Goal: Information Seeking & Learning: Learn about a topic

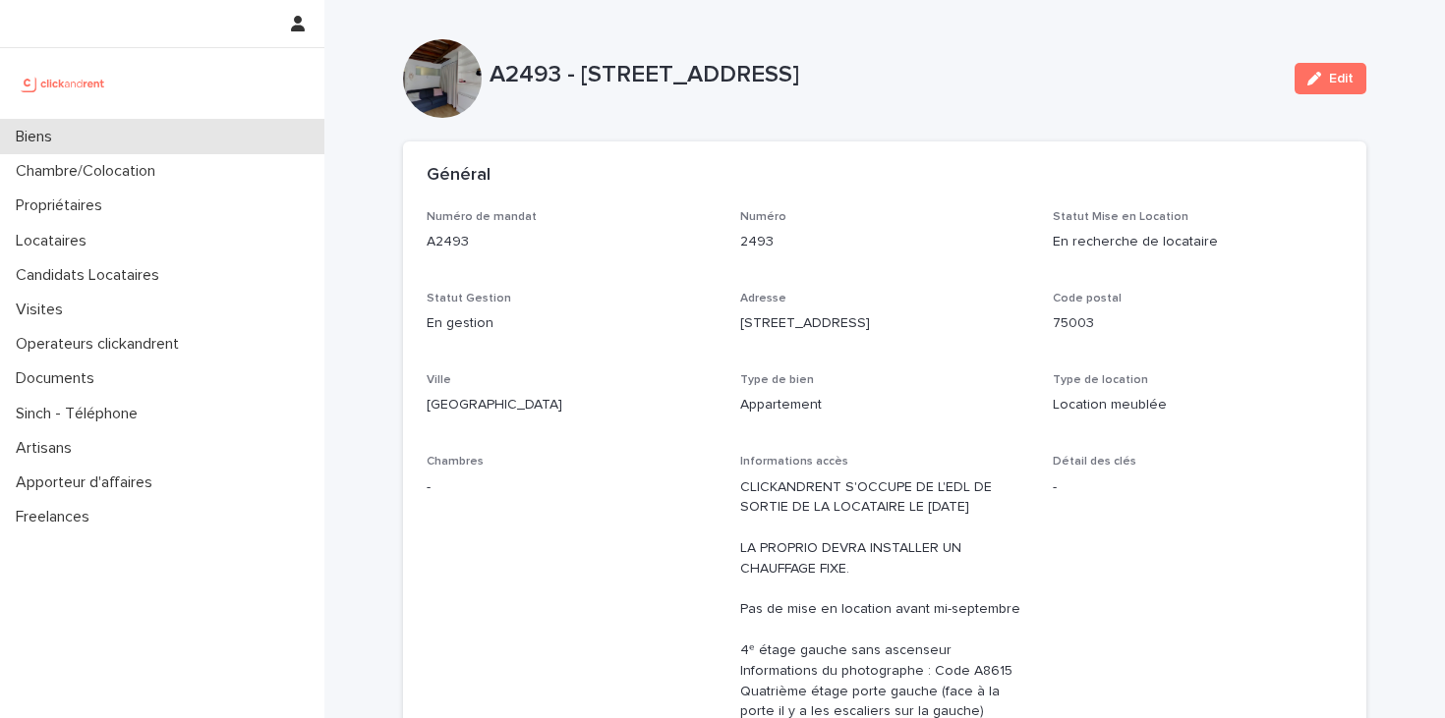
click at [166, 130] on div "Biens" at bounding box center [162, 137] width 324 height 34
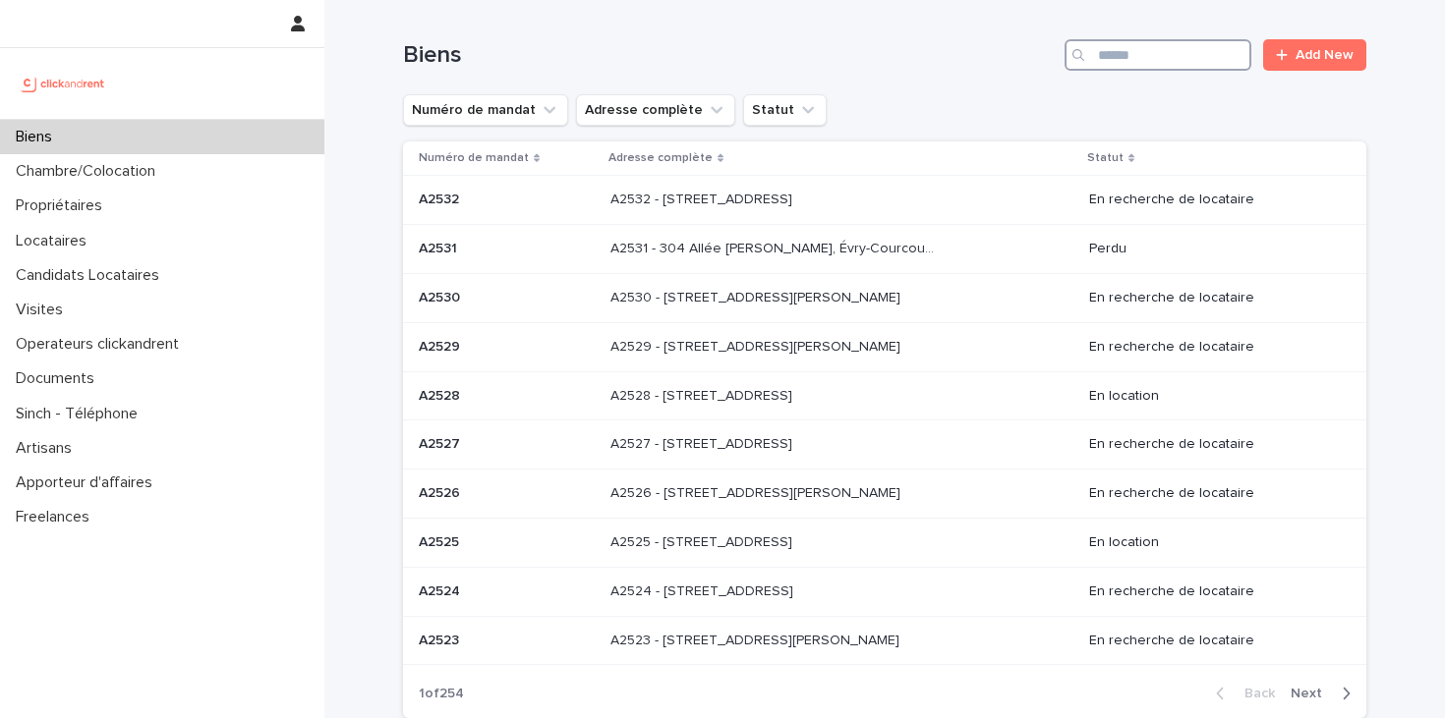
click at [1134, 64] on input "Search" at bounding box center [1157, 54] width 187 height 31
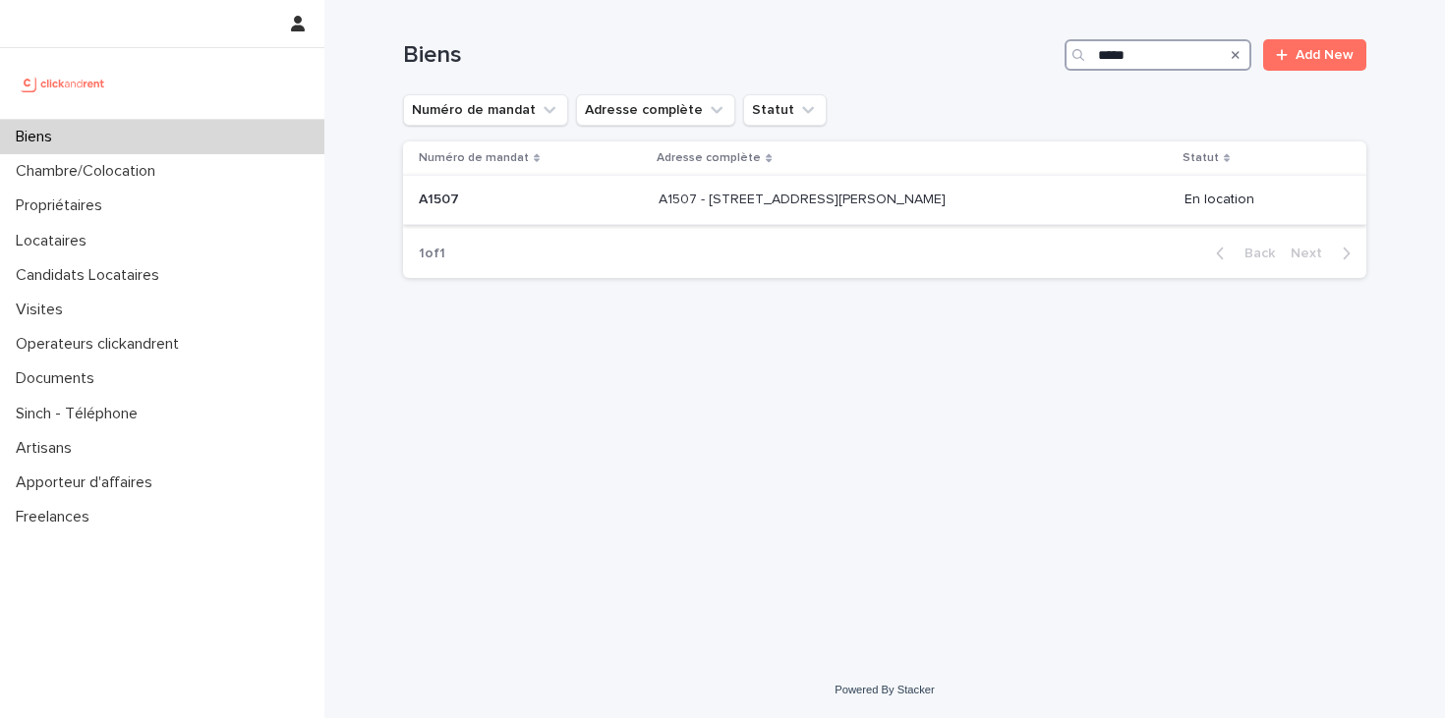
type input "*****"
click at [951, 220] on td "A1507 - [STREET_ADDRESS][PERSON_NAME] 94600 A1507 - [STREET_ADDRESS][PERSON_NAM…" at bounding box center [914, 200] width 526 height 49
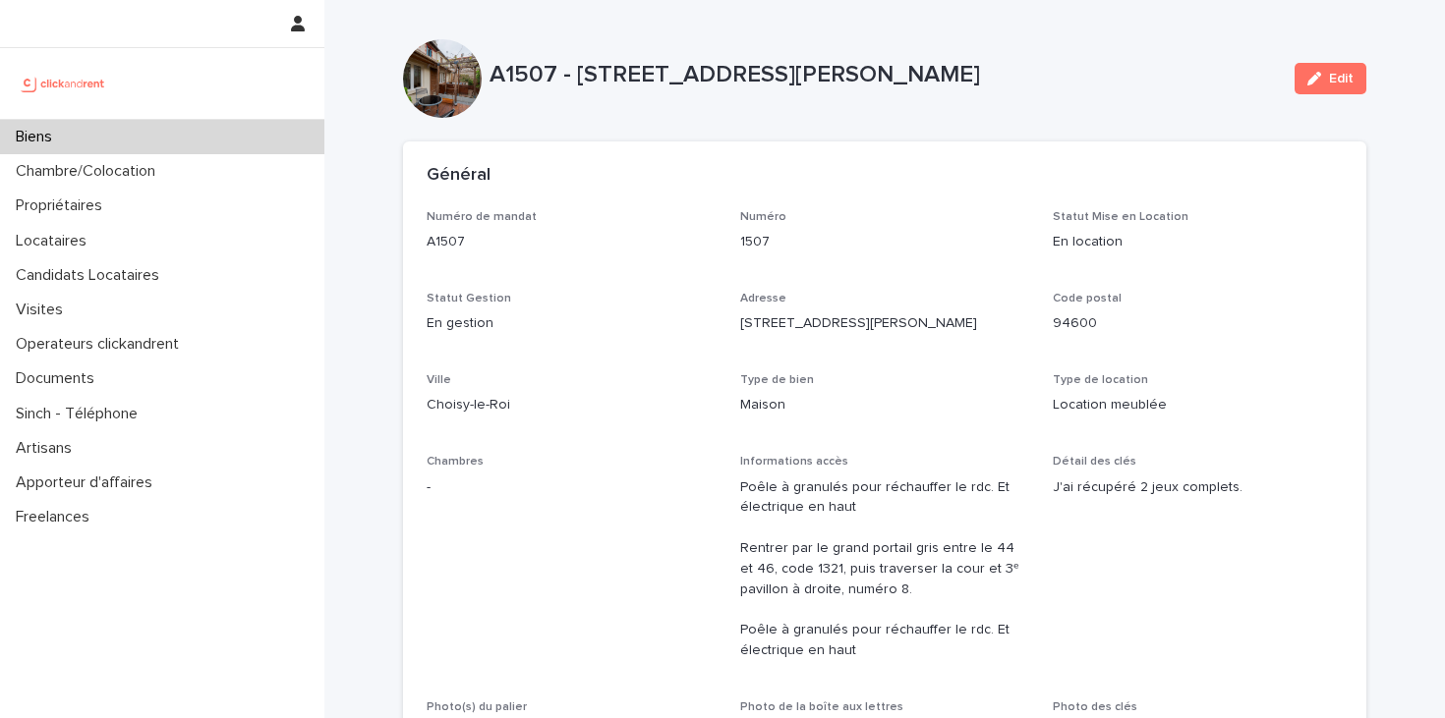
click at [226, 113] on div at bounding box center [162, 83] width 324 height 71
click at [226, 126] on div "Biens" at bounding box center [162, 137] width 324 height 34
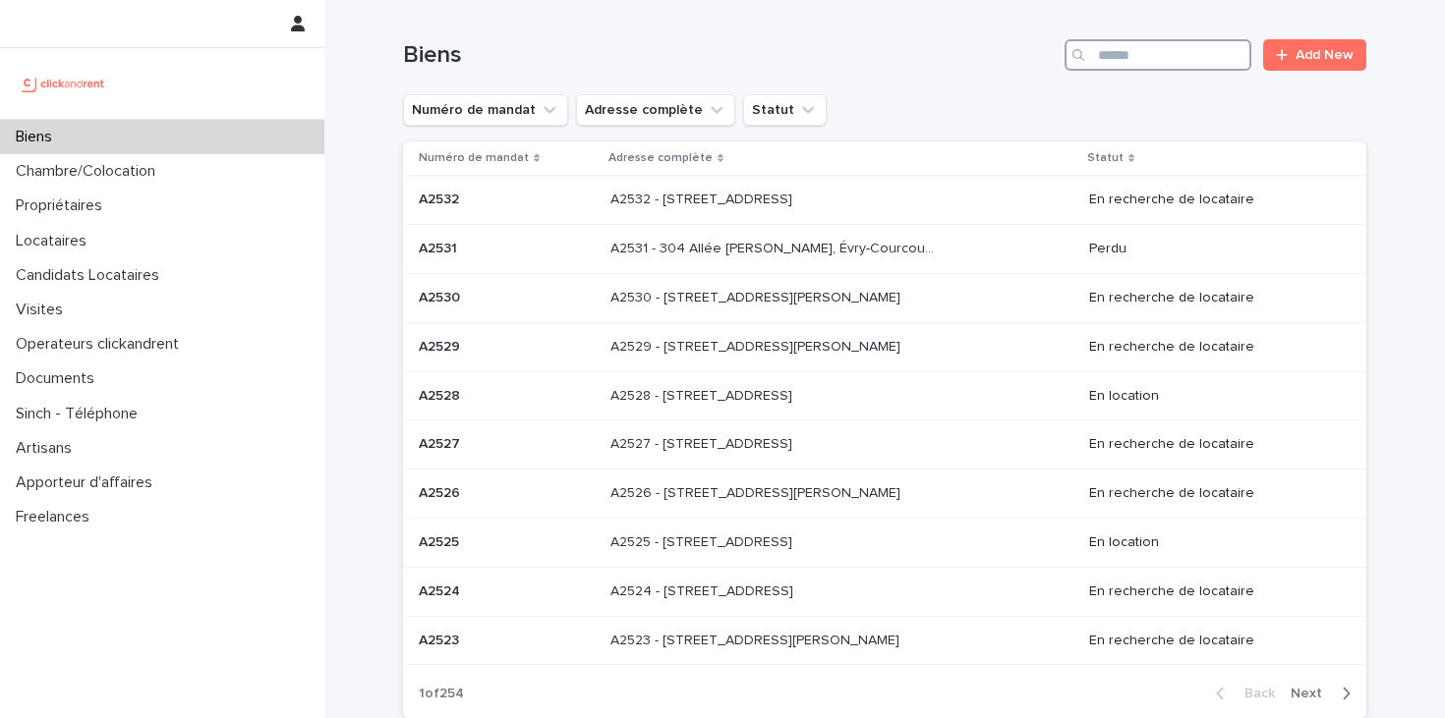
click at [1152, 57] on input "Search" at bounding box center [1157, 54] width 187 height 31
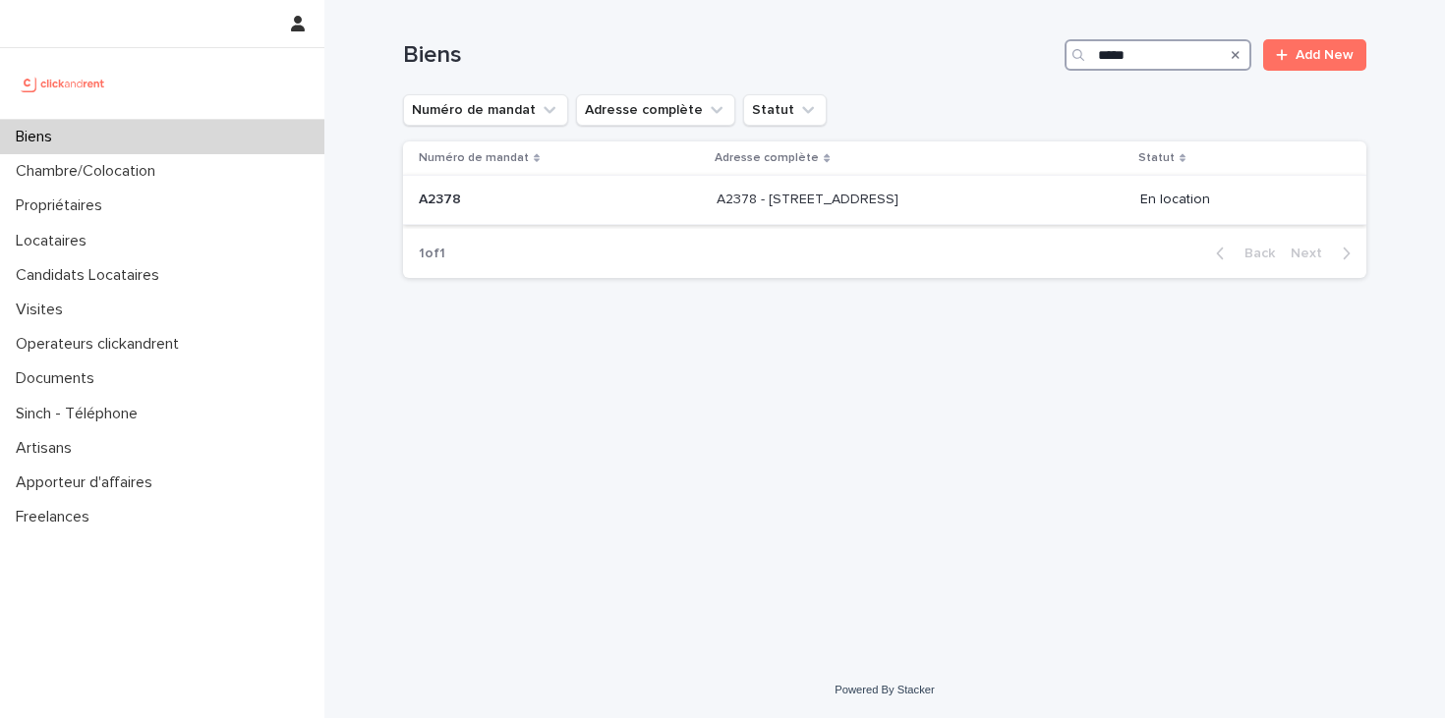
type input "*****"
click at [988, 211] on div "A2378 - [STREET_ADDRESS][GEOGRAPHIC_DATA] A2378 - [STREET_ADDRESS]" at bounding box center [921, 200] width 408 height 32
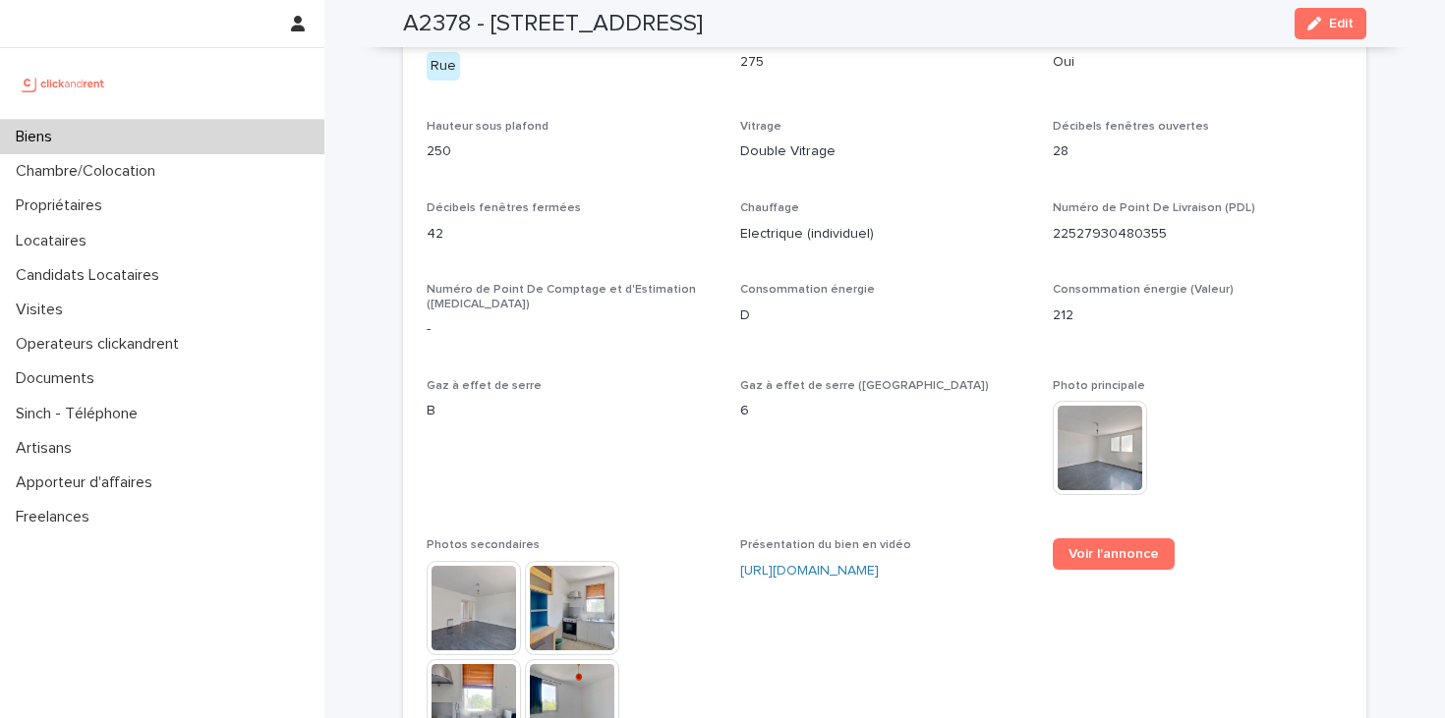
scroll to position [4738, 0]
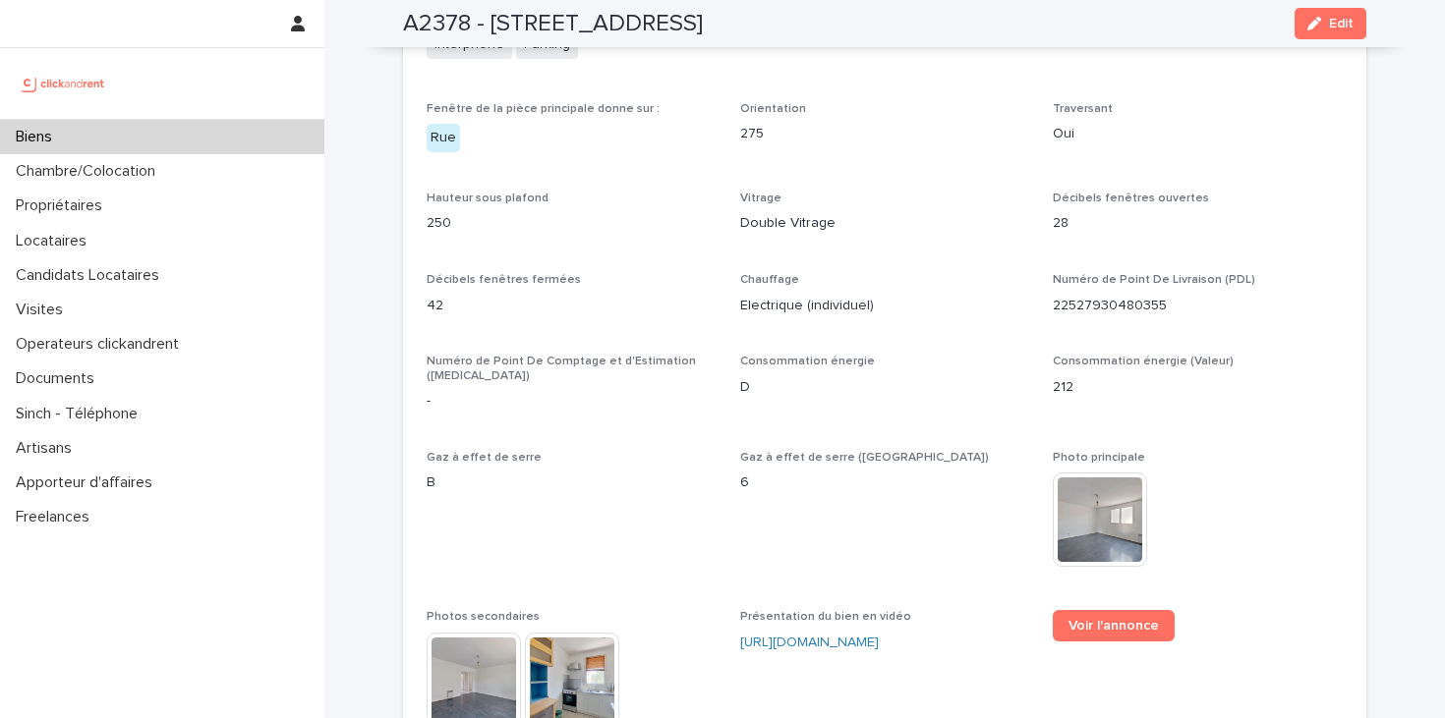
click at [1083, 478] on img at bounding box center [1100, 520] width 94 height 94
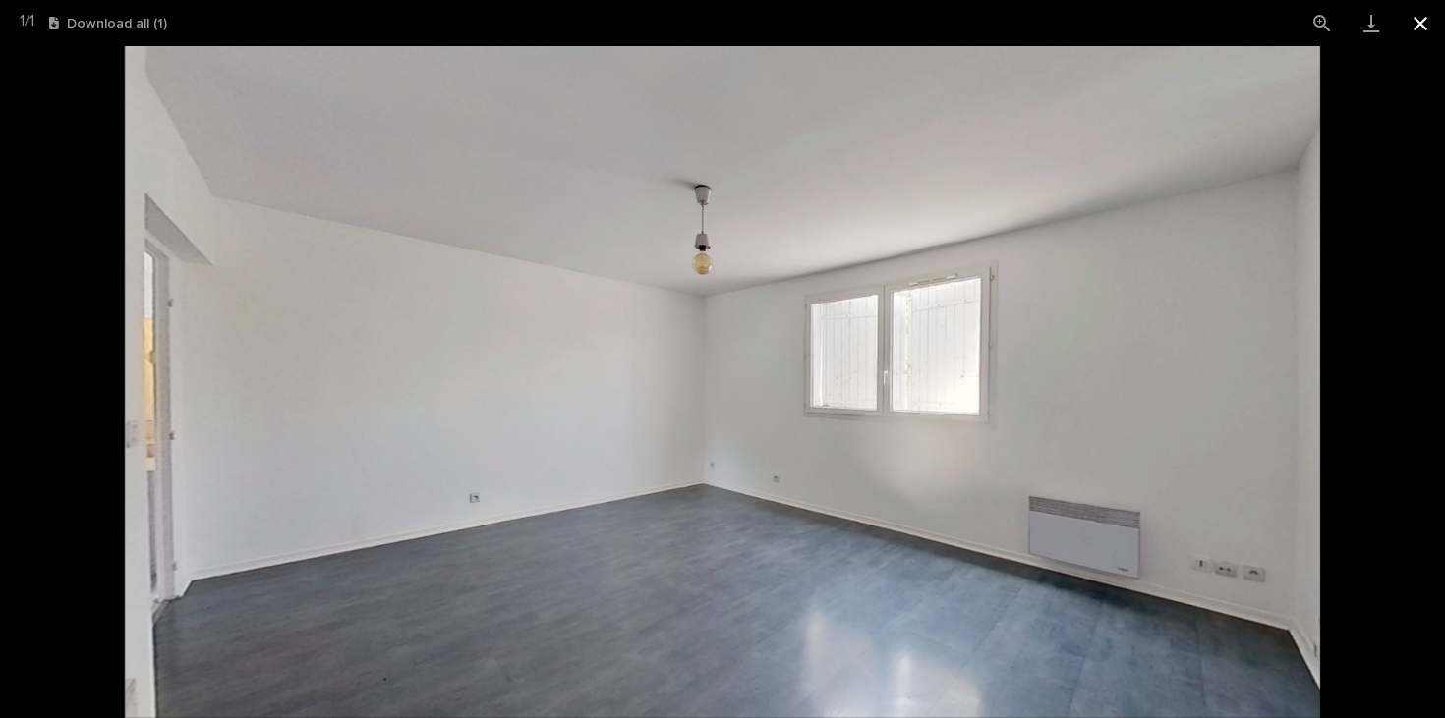
click at [1425, 31] on button "Close gallery" at bounding box center [1420, 23] width 49 height 46
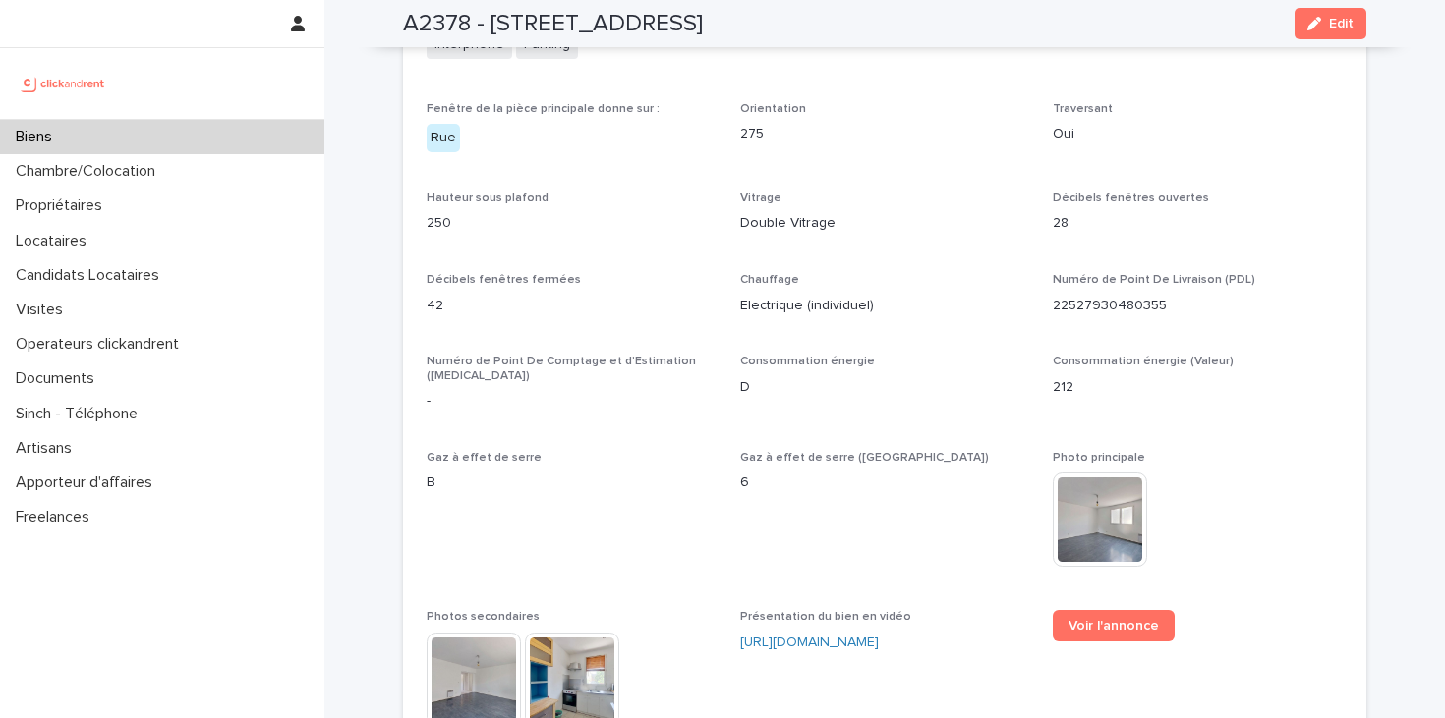
click at [476, 647] on img at bounding box center [474, 680] width 94 height 94
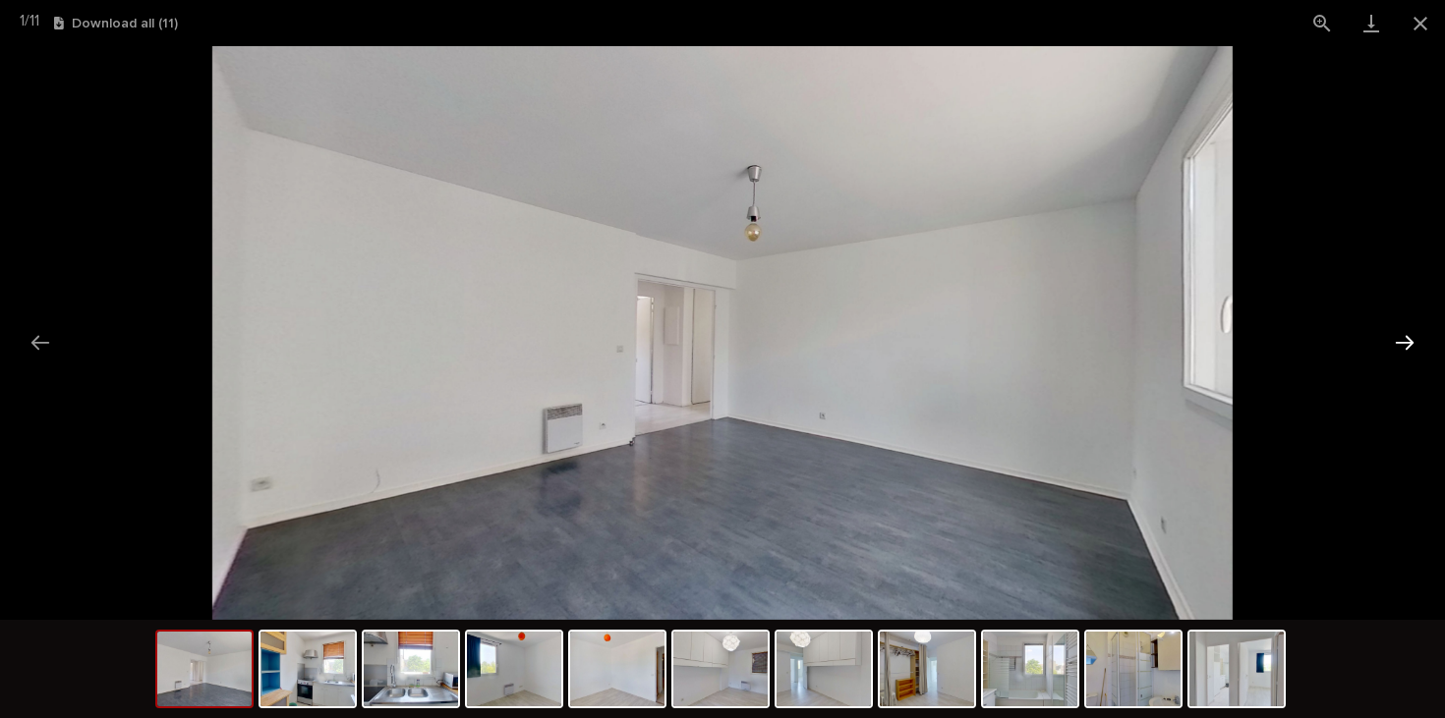
click at [1400, 349] on button "Next slide" at bounding box center [1404, 342] width 41 height 38
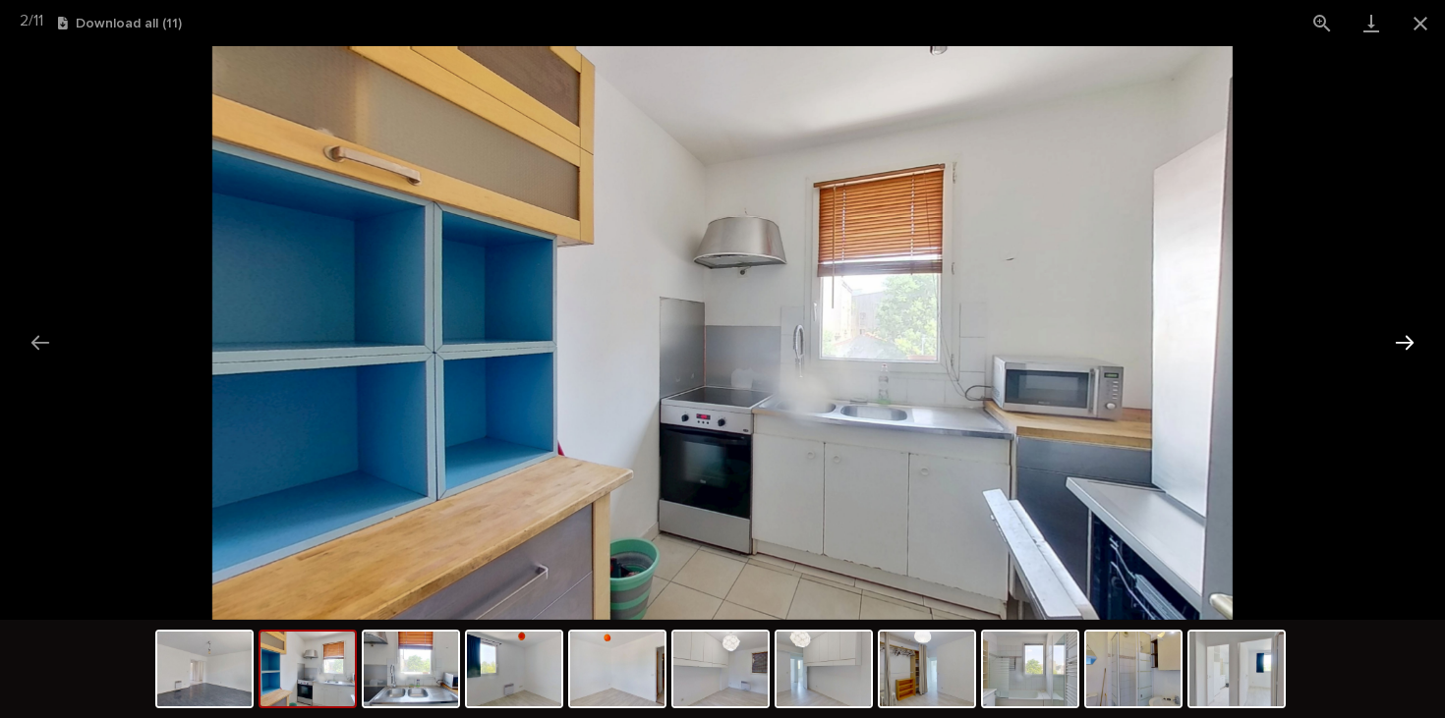
click at [1395, 344] on button "Next slide" at bounding box center [1404, 342] width 41 height 38
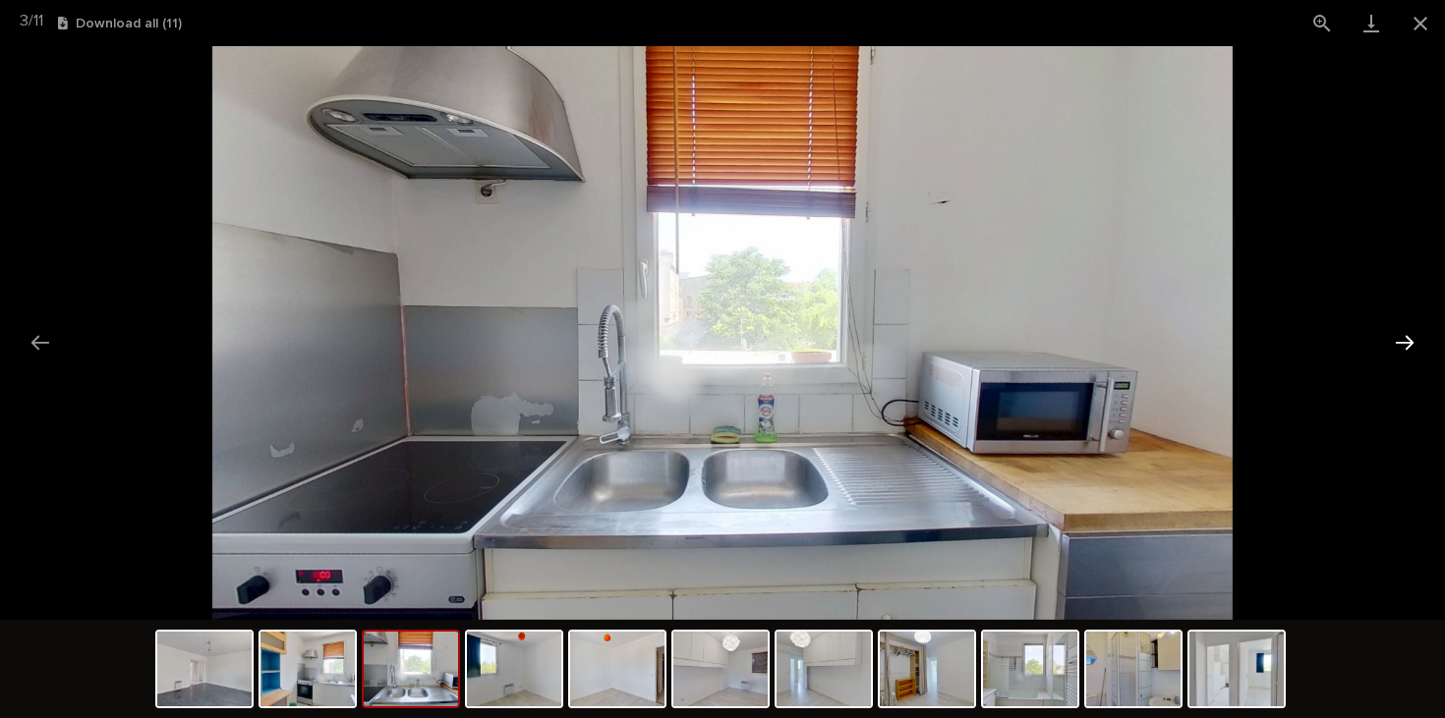
click at [1395, 344] on button "Next slide" at bounding box center [1404, 342] width 41 height 38
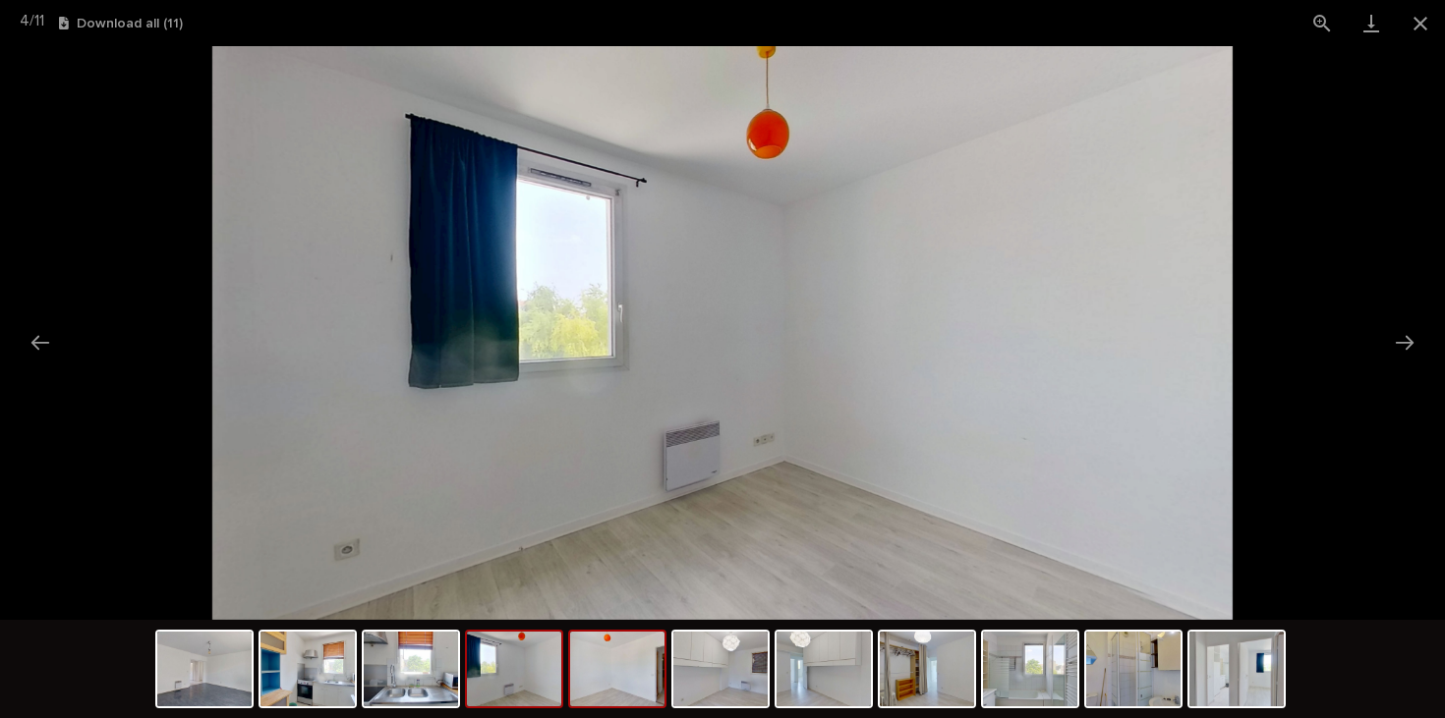
click at [643, 671] on img at bounding box center [617, 669] width 94 height 75
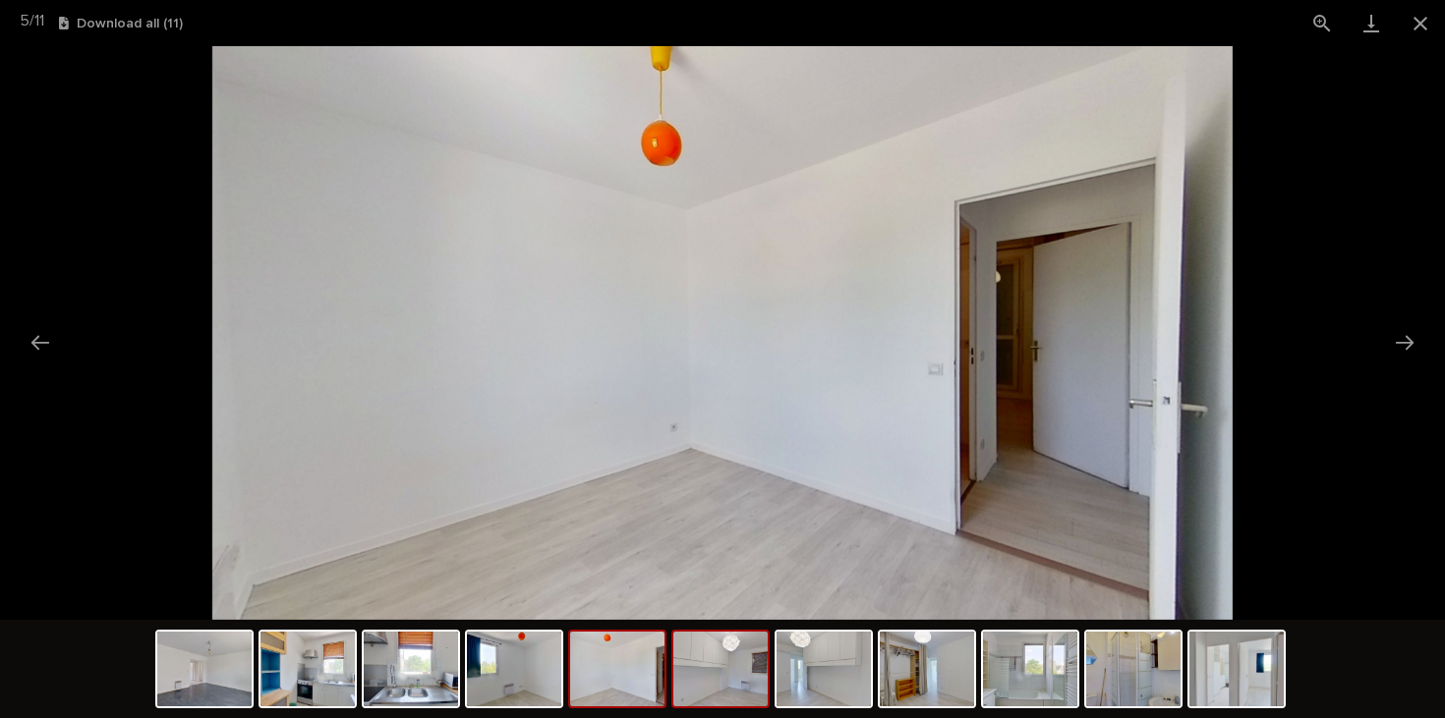
click at [721, 680] on img at bounding box center [720, 669] width 94 height 75
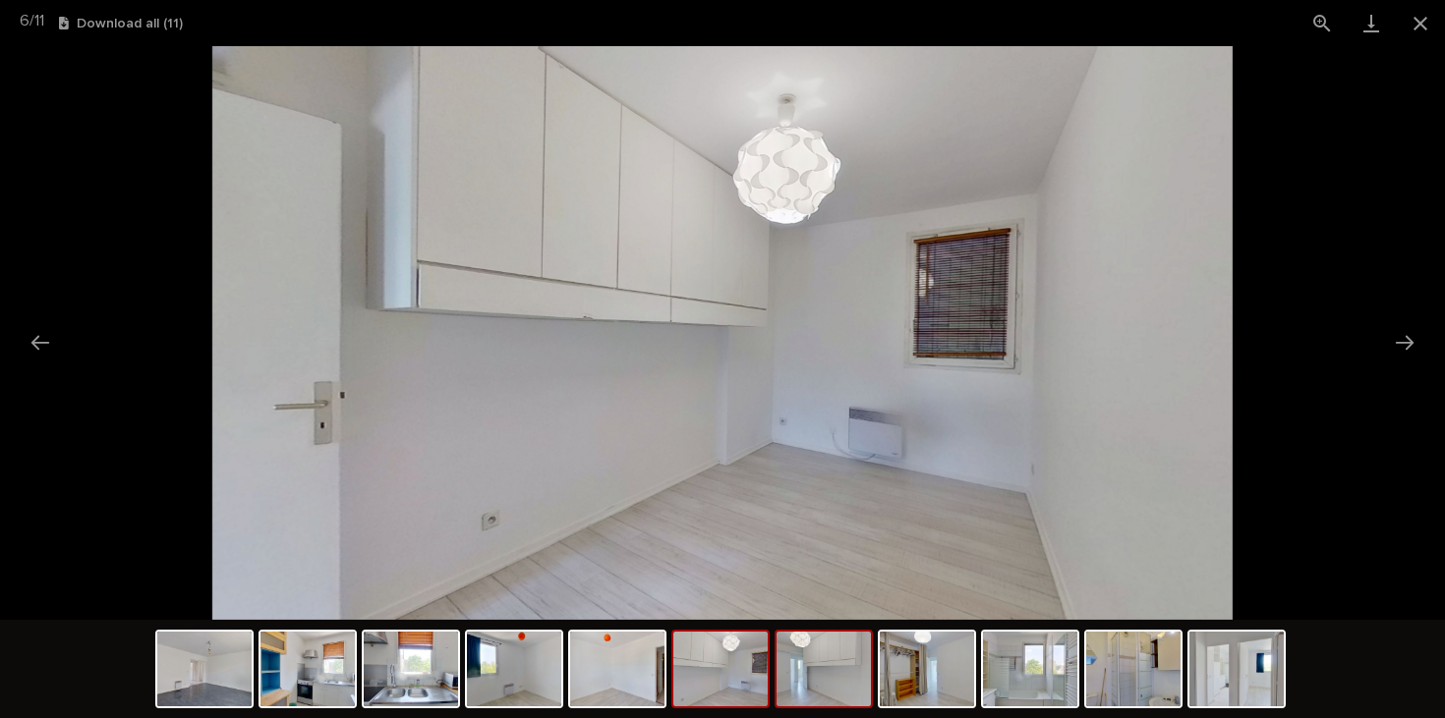
click at [833, 661] on img at bounding box center [823, 669] width 94 height 75
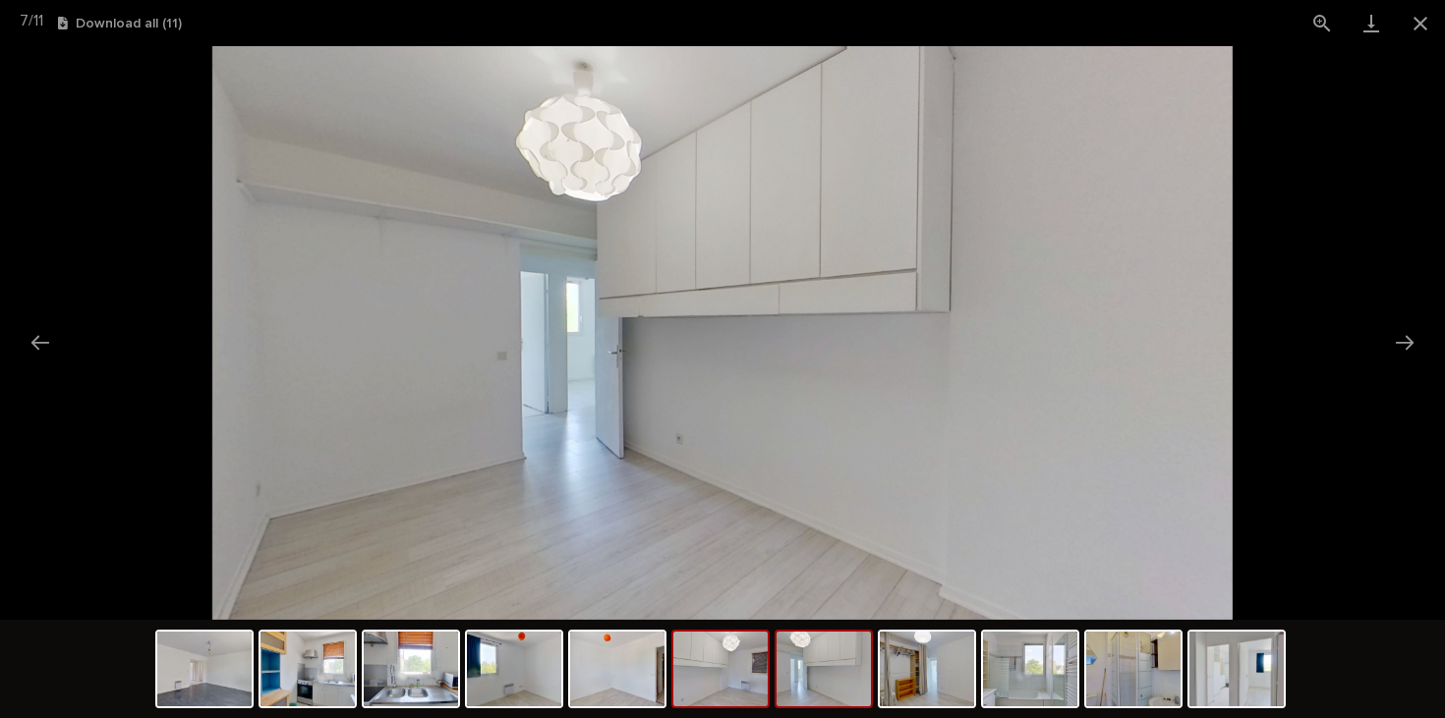
click at [744, 691] on img at bounding box center [720, 669] width 94 height 75
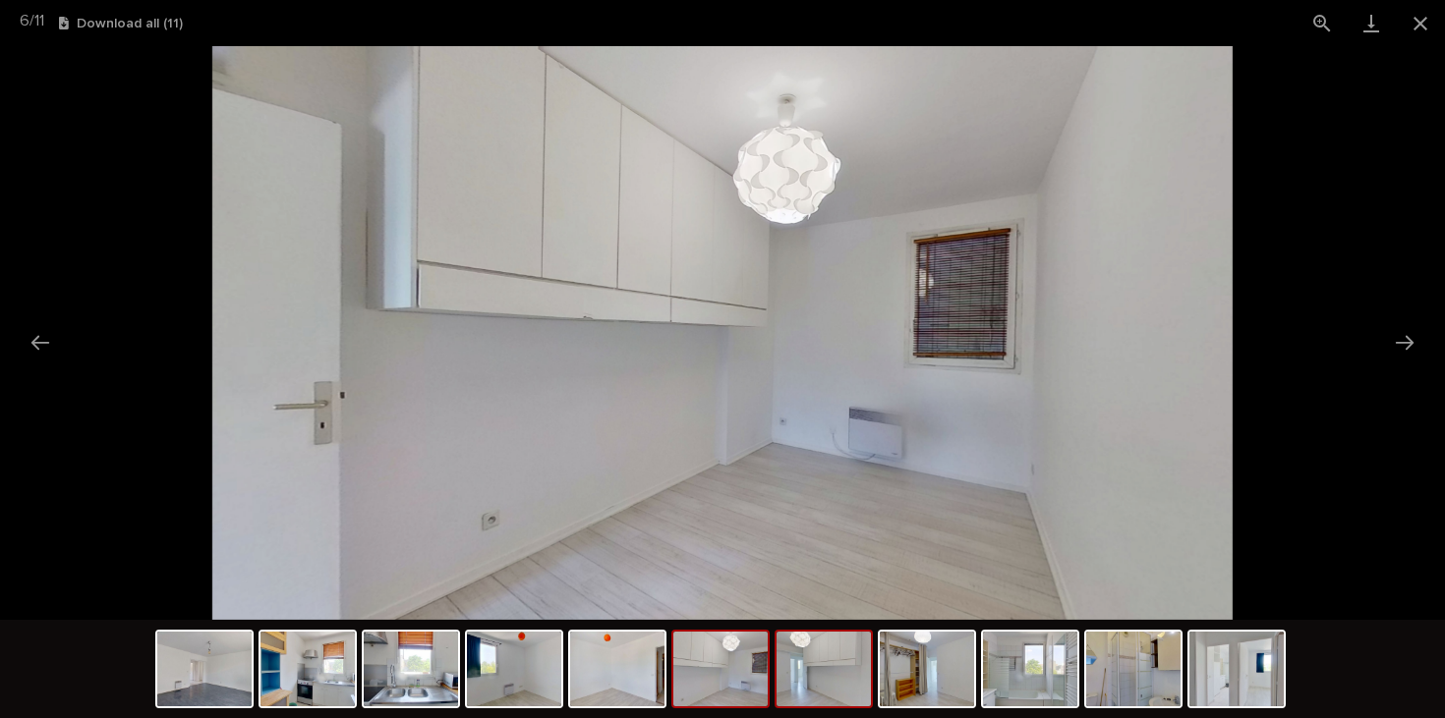
click at [805, 696] on img at bounding box center [823, 669] width 94 height 75
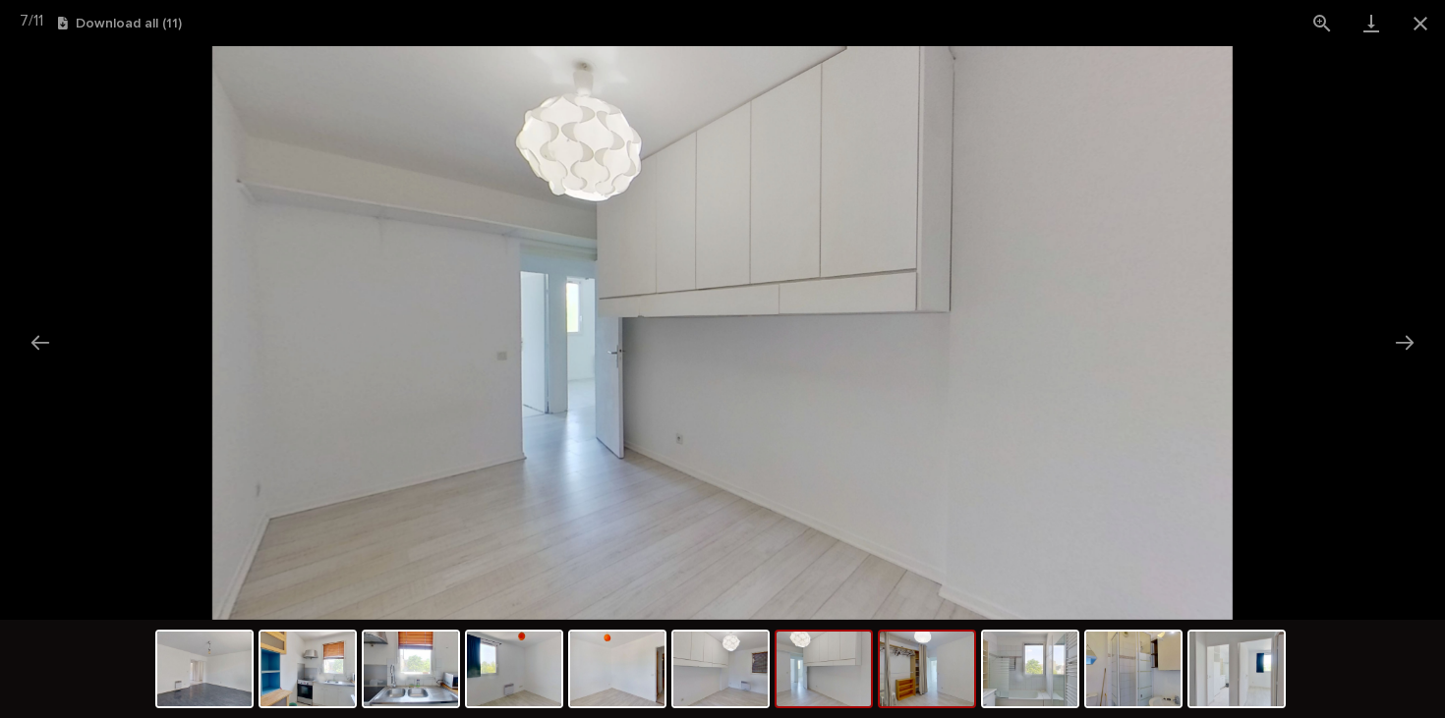
click at [915, 696] on img at bounding box center [927, 669] width 94 height 75
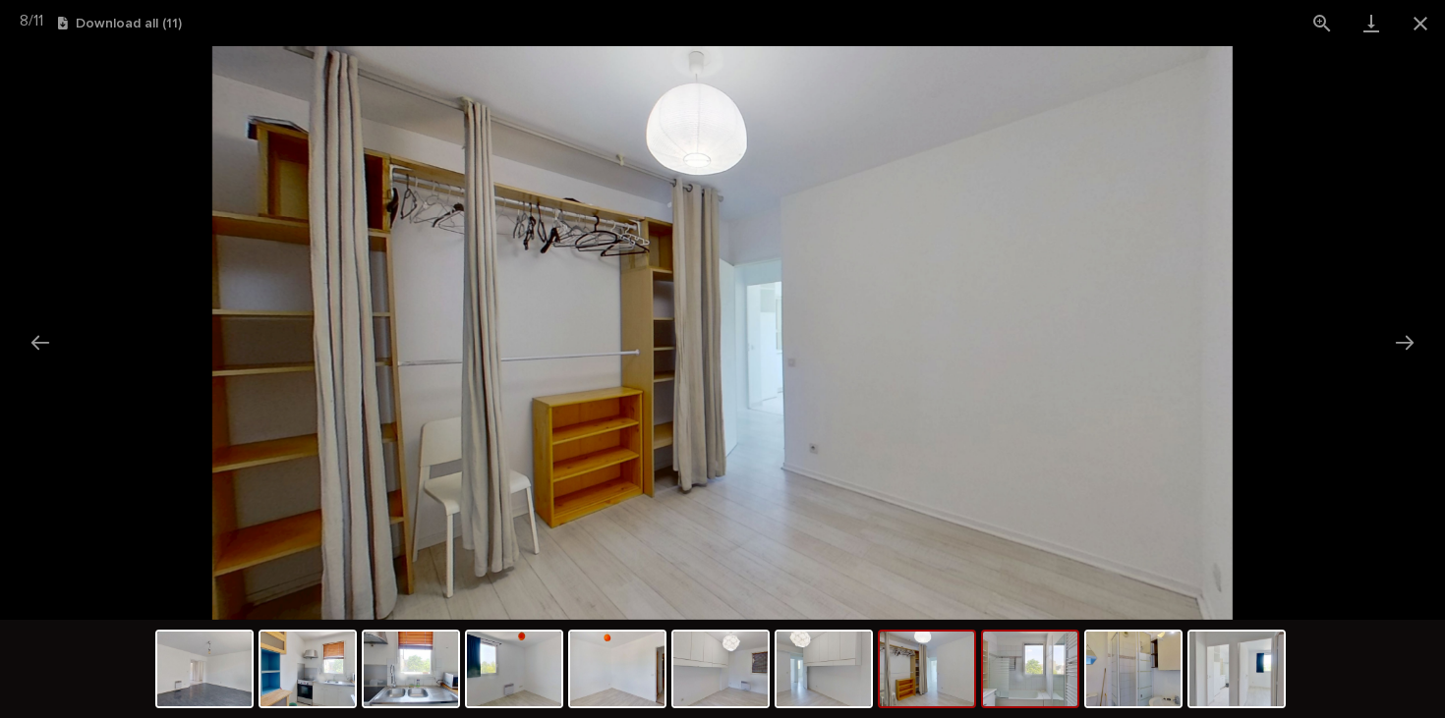
click at [1028, 663] on img at bounding box center [1030, 669] width 94 height 75
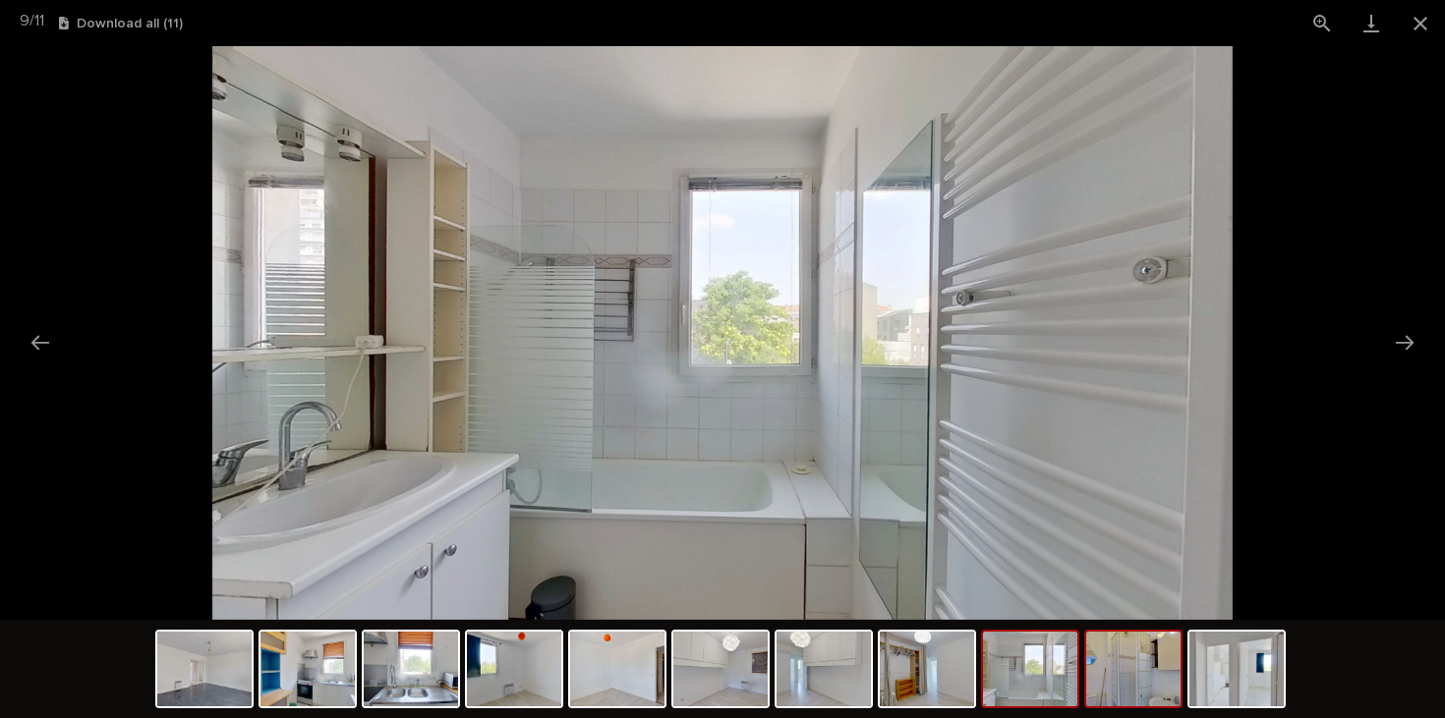
click at [1120, 666] on img at bounding box center [1133, 669] width 94 height 75
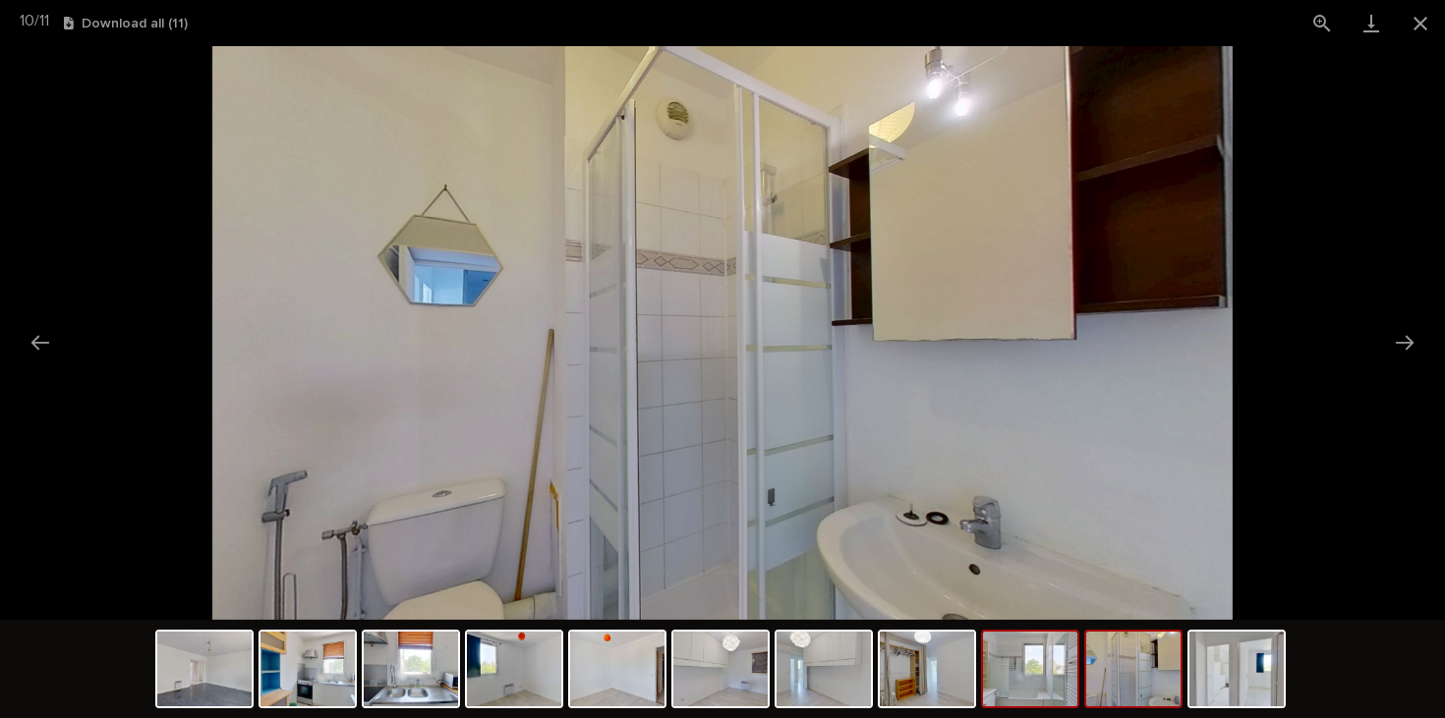
click at [1043, 680] on img at bounding box center [1030, 669] width 94 height 75
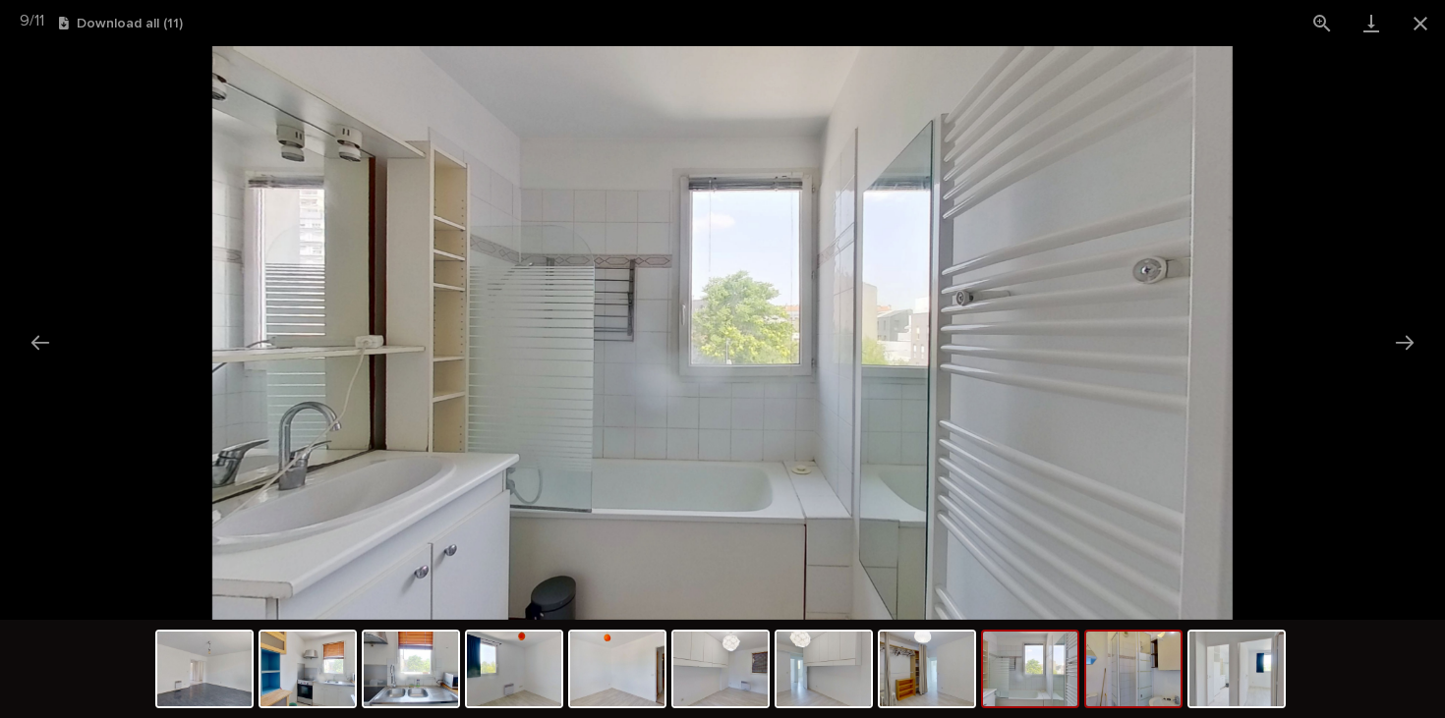
click at [1125, 672] on img at bounding box center [1133, 669] width 94 height 75
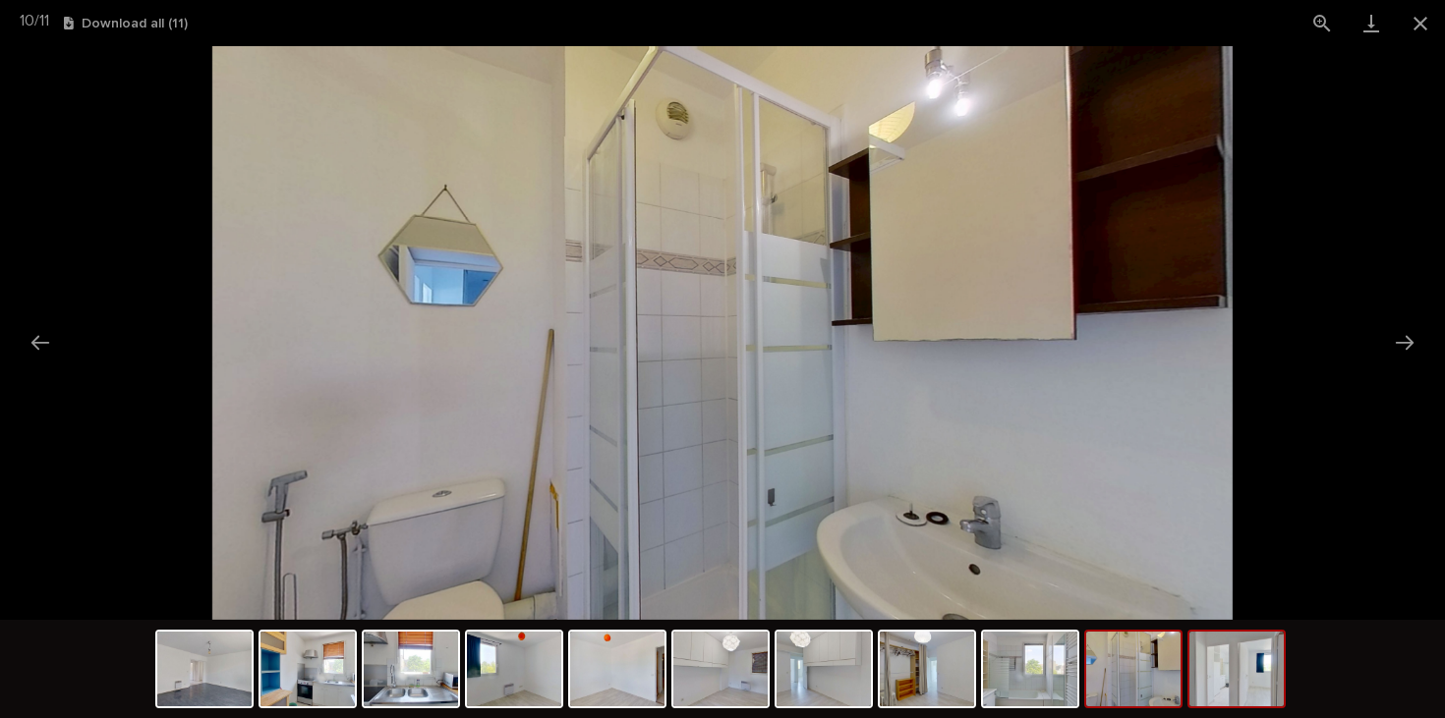
click at [1213, 673] on img at bounding box center [1236, 669] width 94 height 75
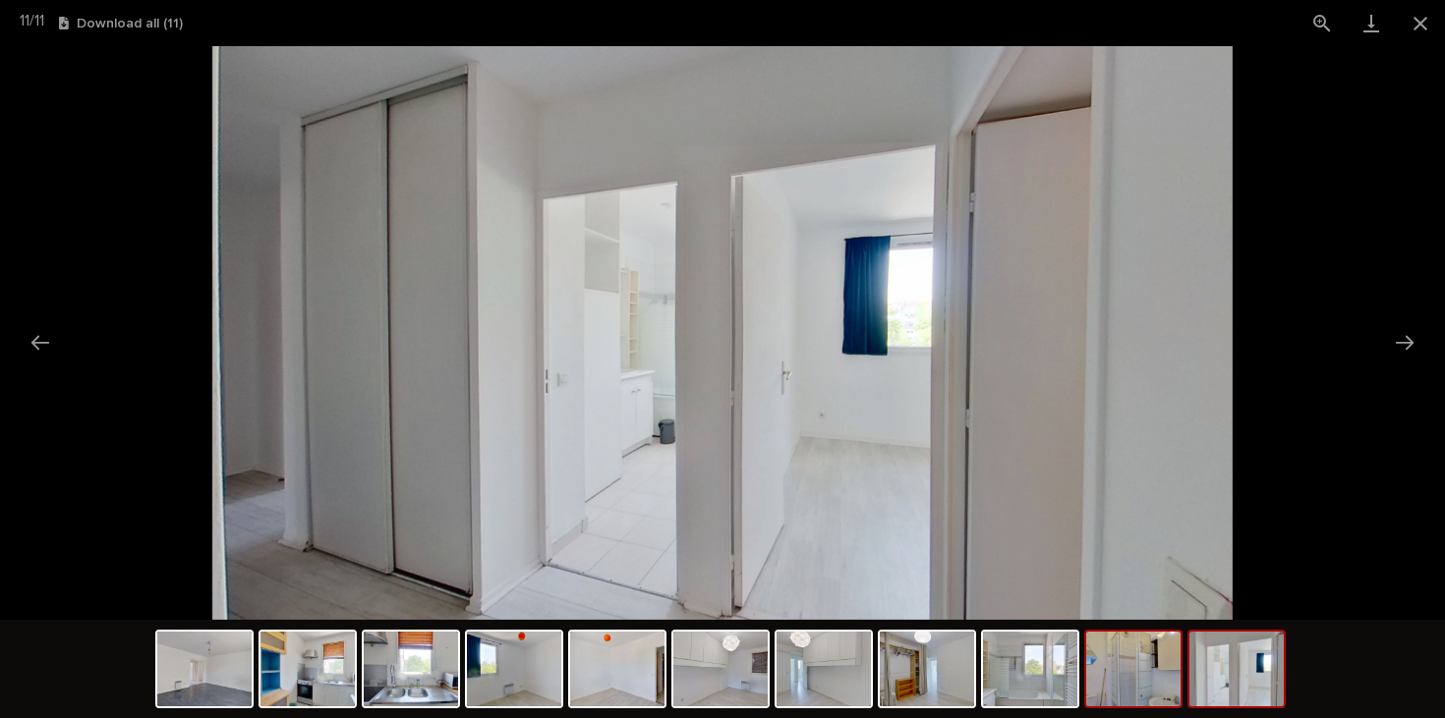
click at [1159, 687] on img at bounding box center [1133, 669] width 94 height 75
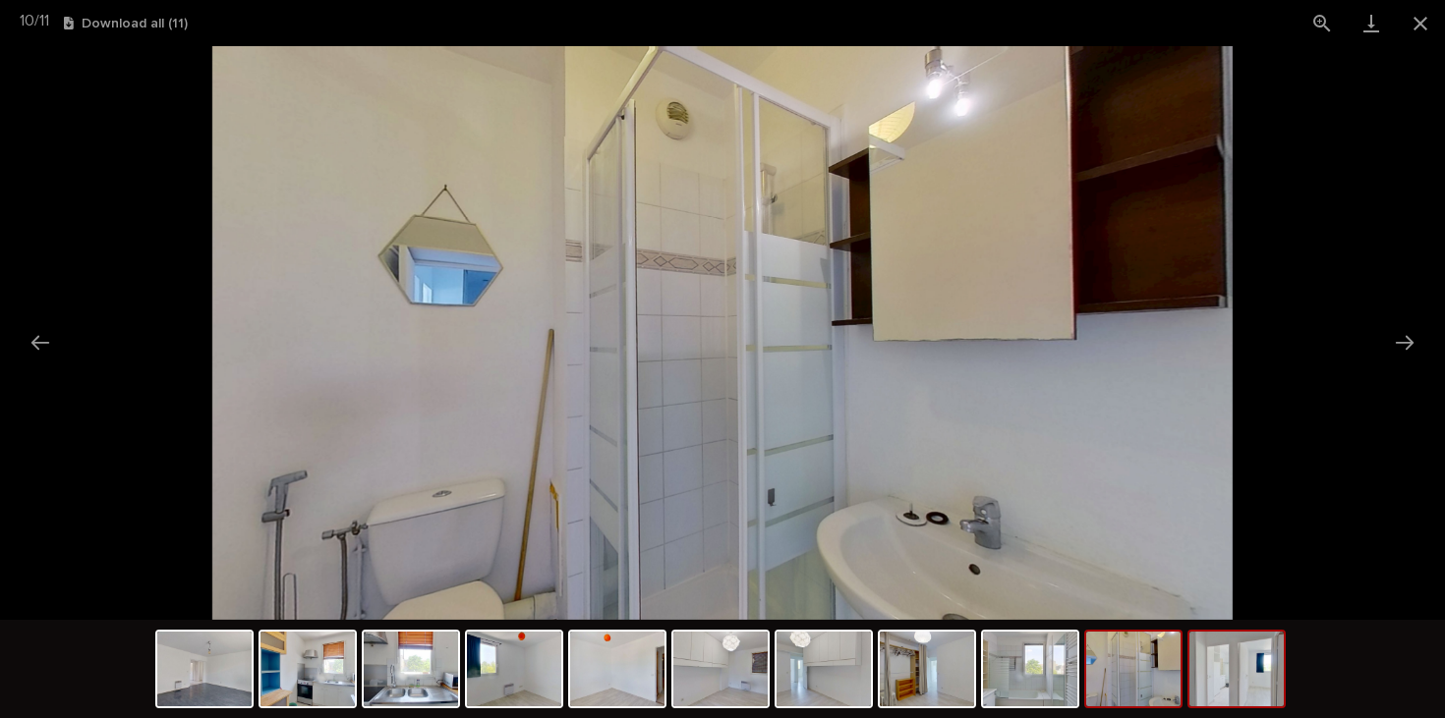
click at [1237, 696] on img at bounding box center [1236, 669] width 94 height 75
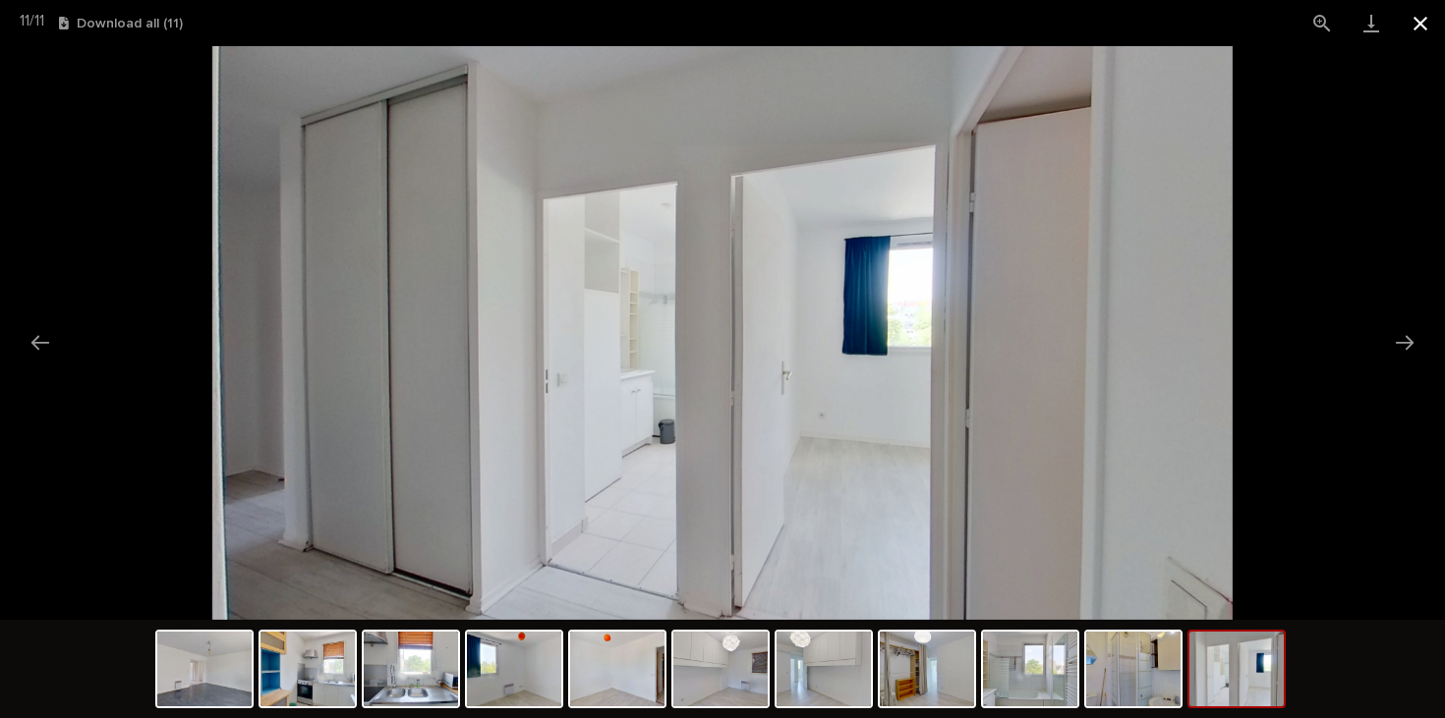
click at [1423, 7] on button "Close gallery" at bounding box center [1420, 23] width 49 height 46
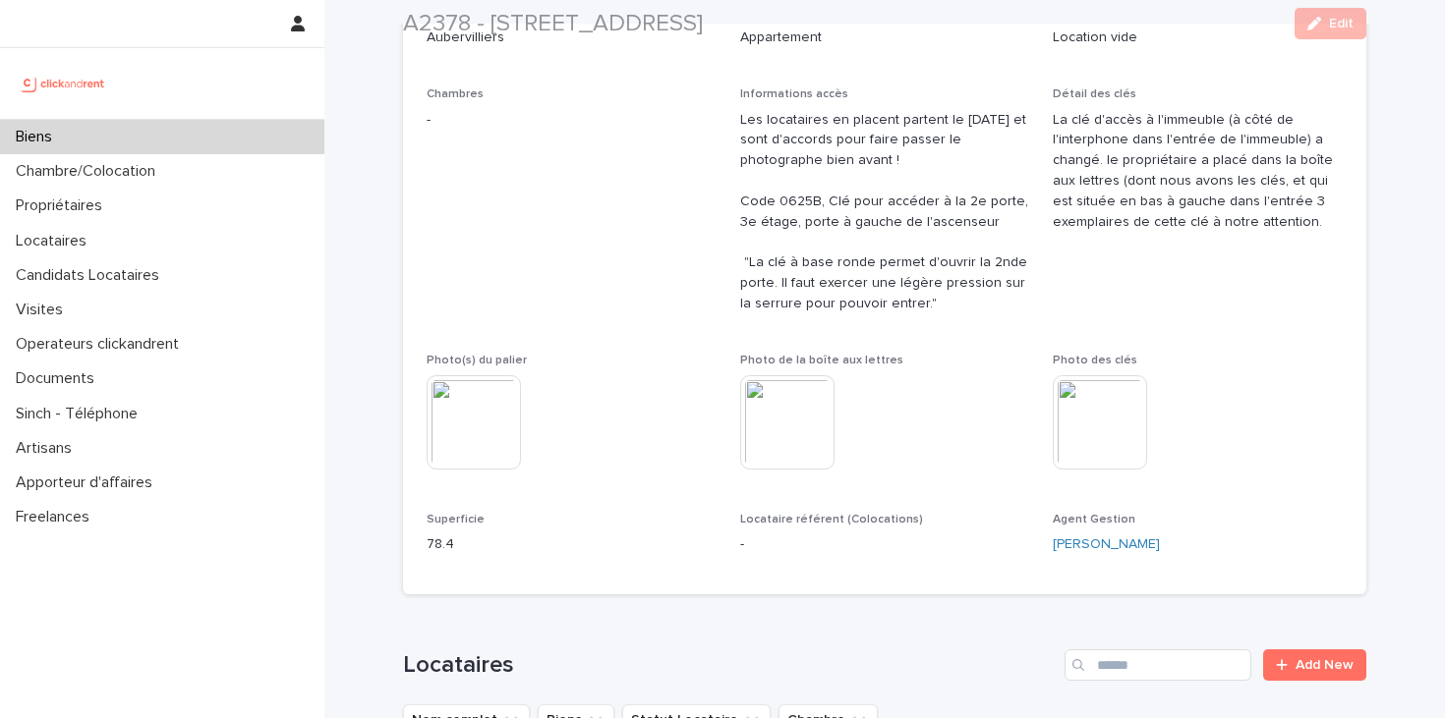
scroll to position [619, 0]
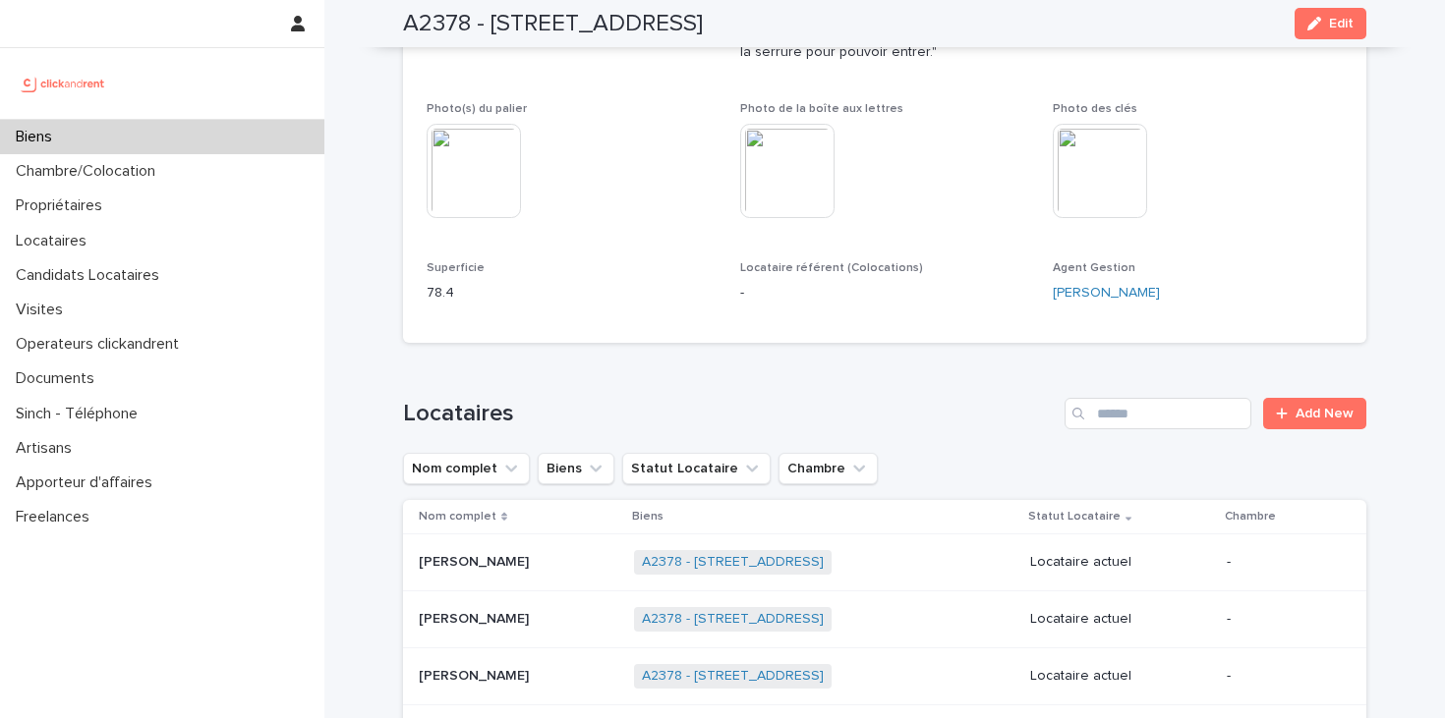
click at [1064, 166] on img at bounding box center [1100, 171] width 94 height 94
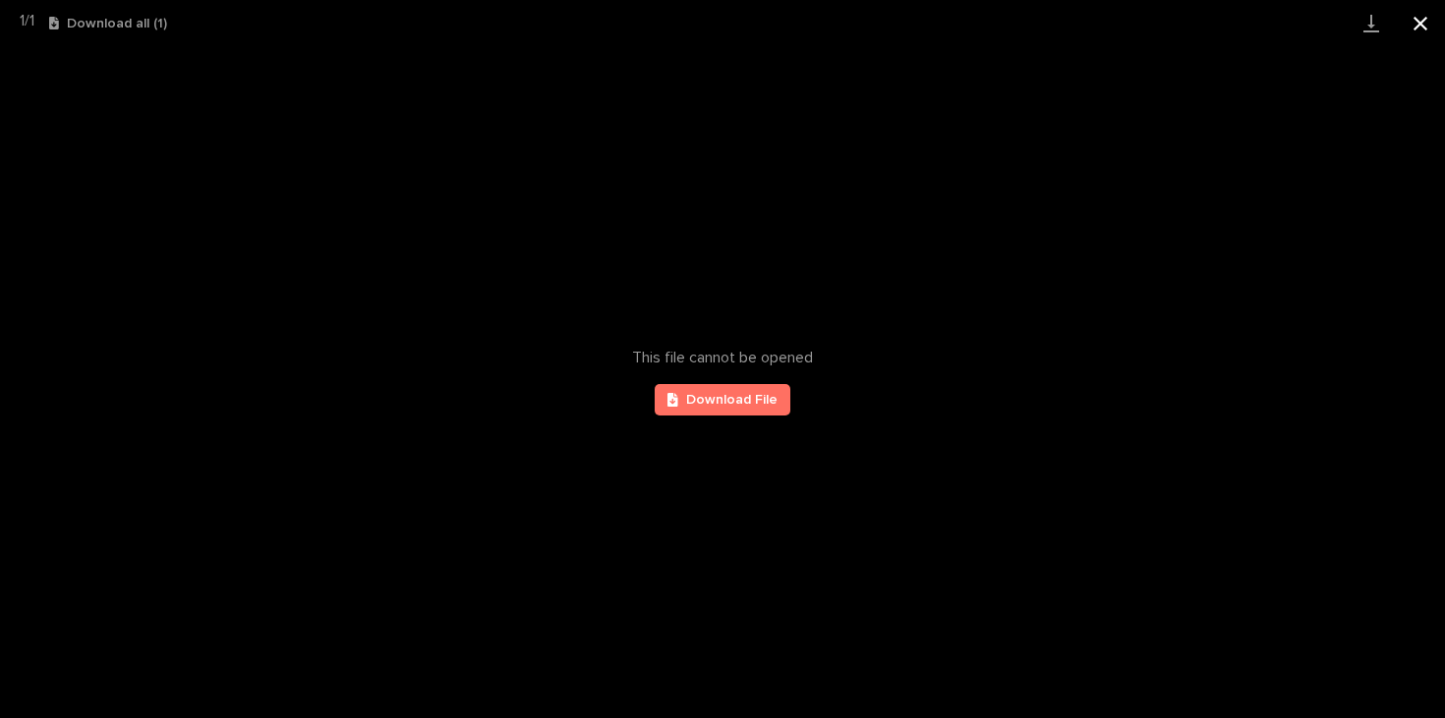
click at [1401, 33] on button "Close gallery" at bounding box center [1420, 23] width 49 height 46
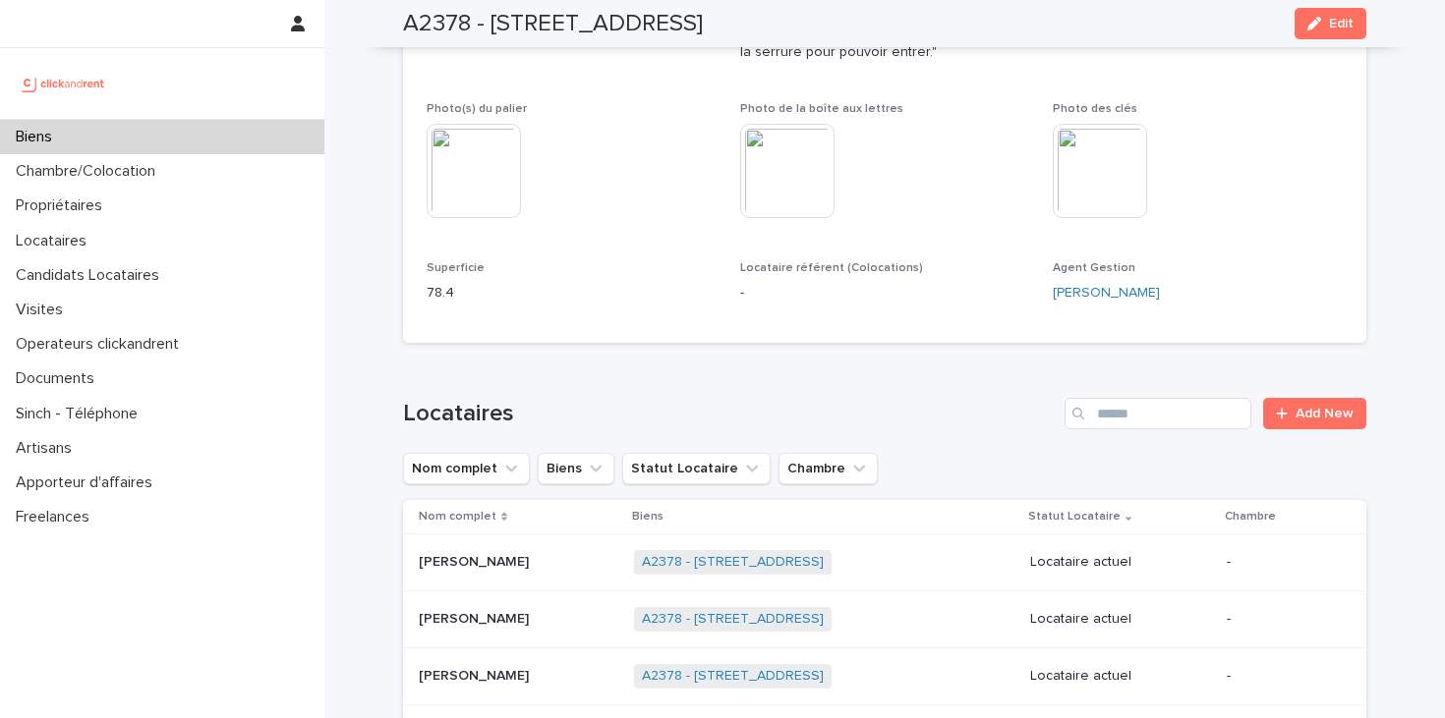
click at [779, 212] on img at bounding box center [787, 171] width 94 height 94
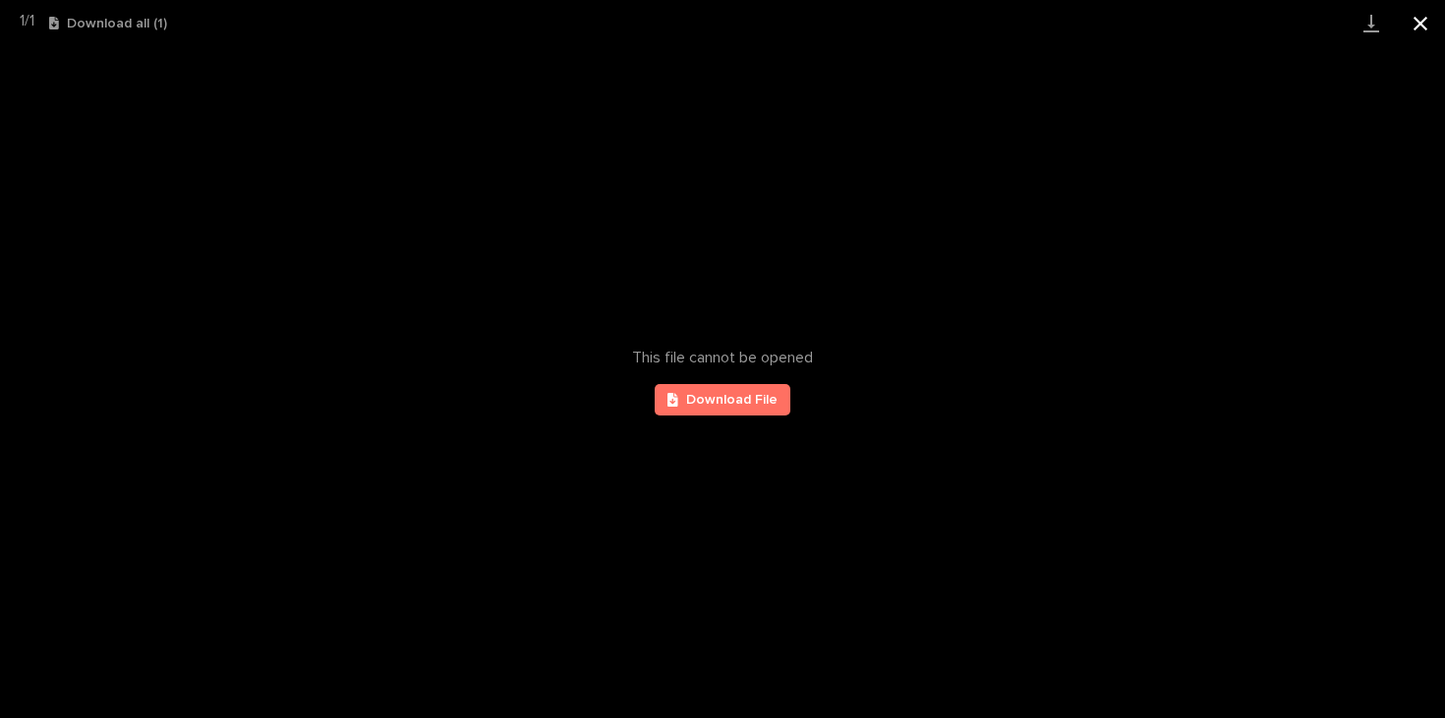
click at [1424, 22] on button "Close gallery" at bounding box center [1420, 23] width 49 height 46
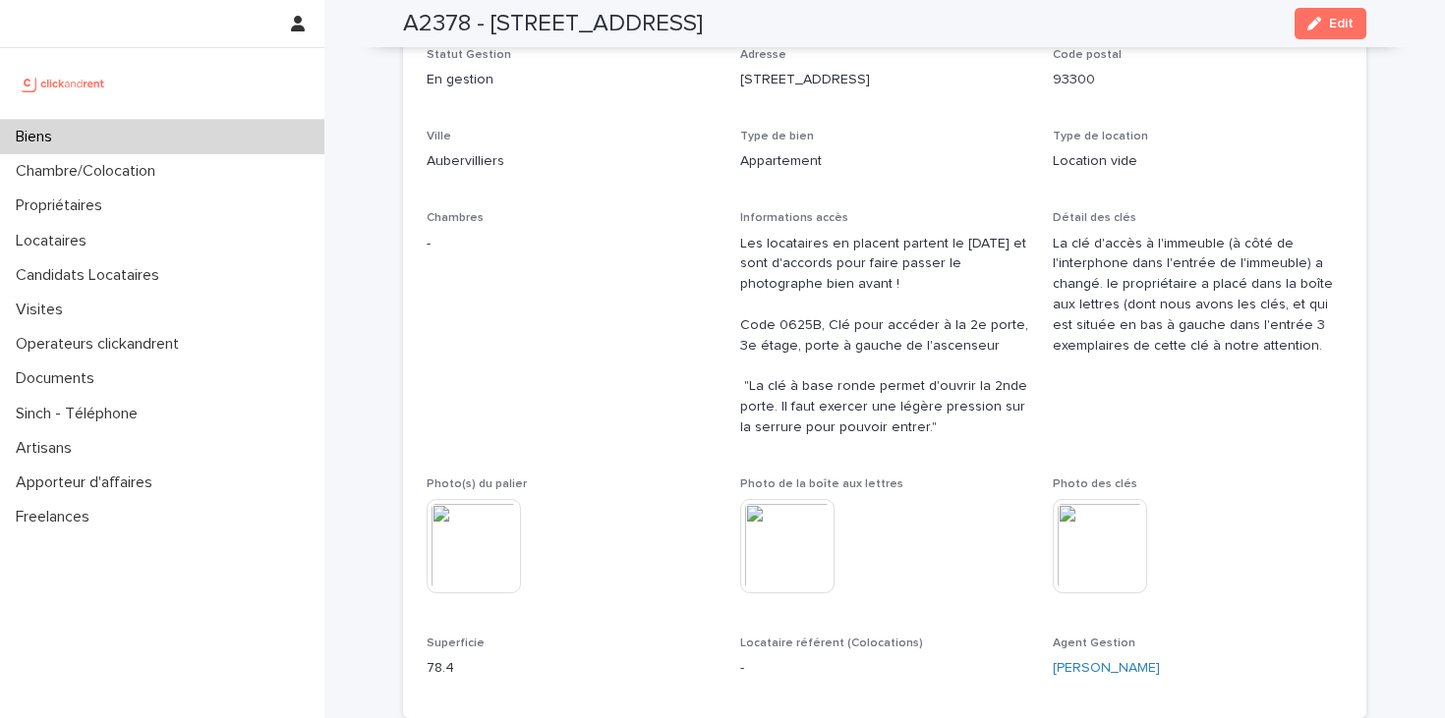
scroll to position [243, 0]
click at [1087, 534] on img at bounding box center [1100, 547] width 94 height 94
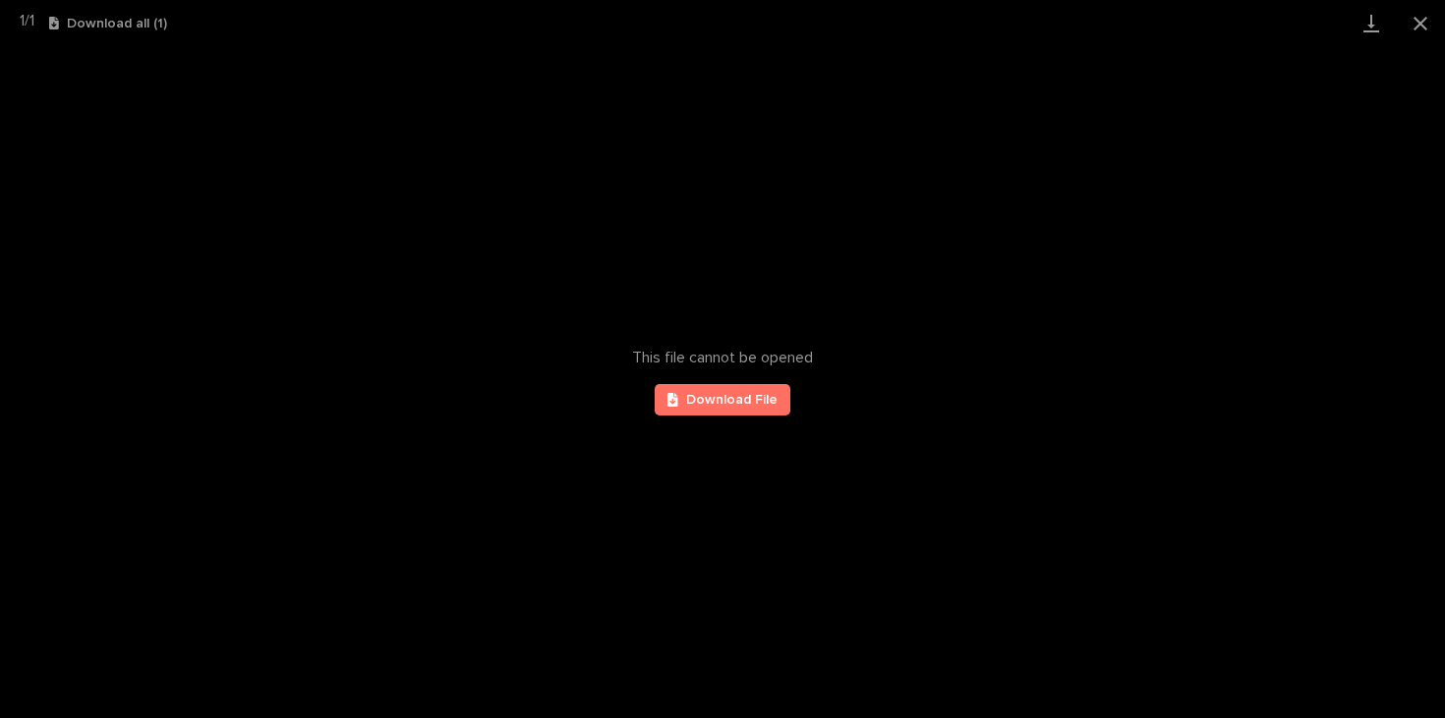
click at [1074, 565] on div "This file cannot be opened Download File" at bounding box center [722, 382] width 1445 height 672
click at [1413, 26] on button "Close gallery" at bounding box center [1420, 23] width 49 height 46
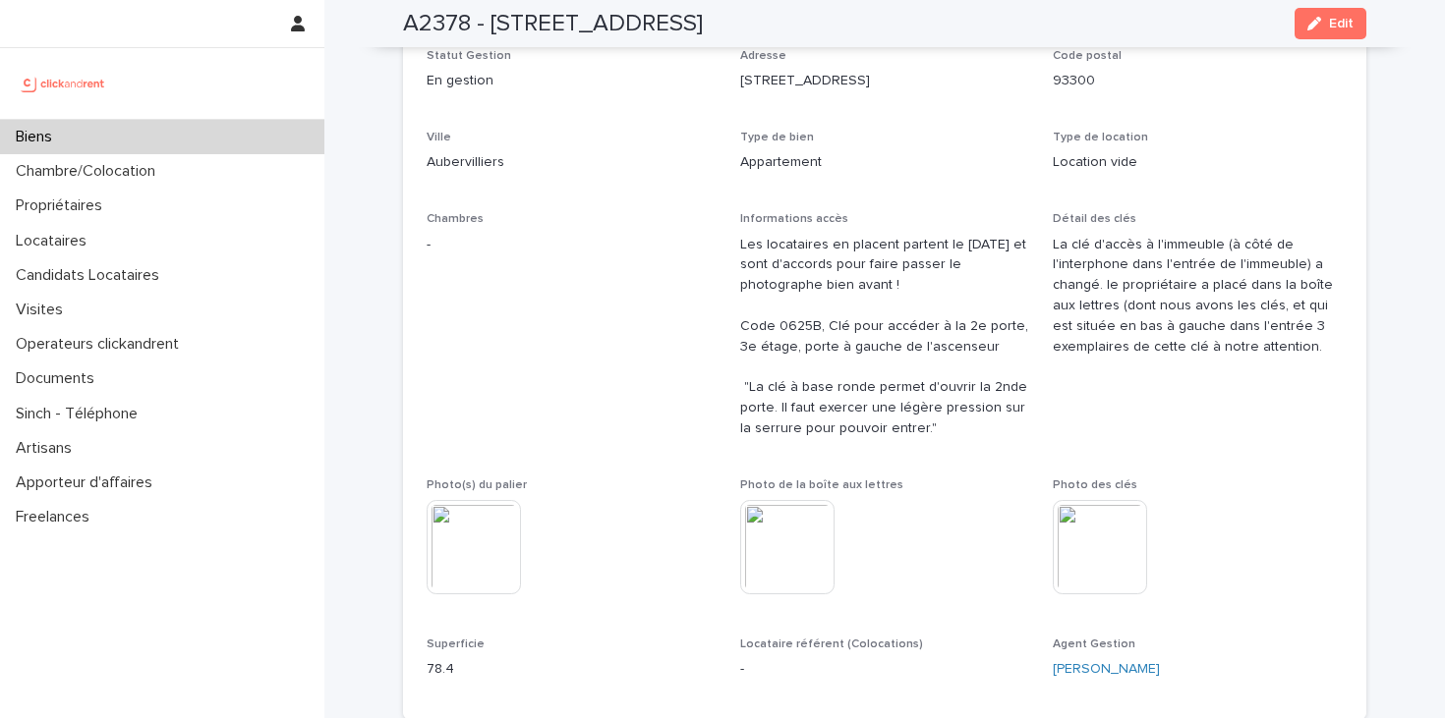
click at [807, 537] on img at bounding box center [787, 547] width 94 height 94
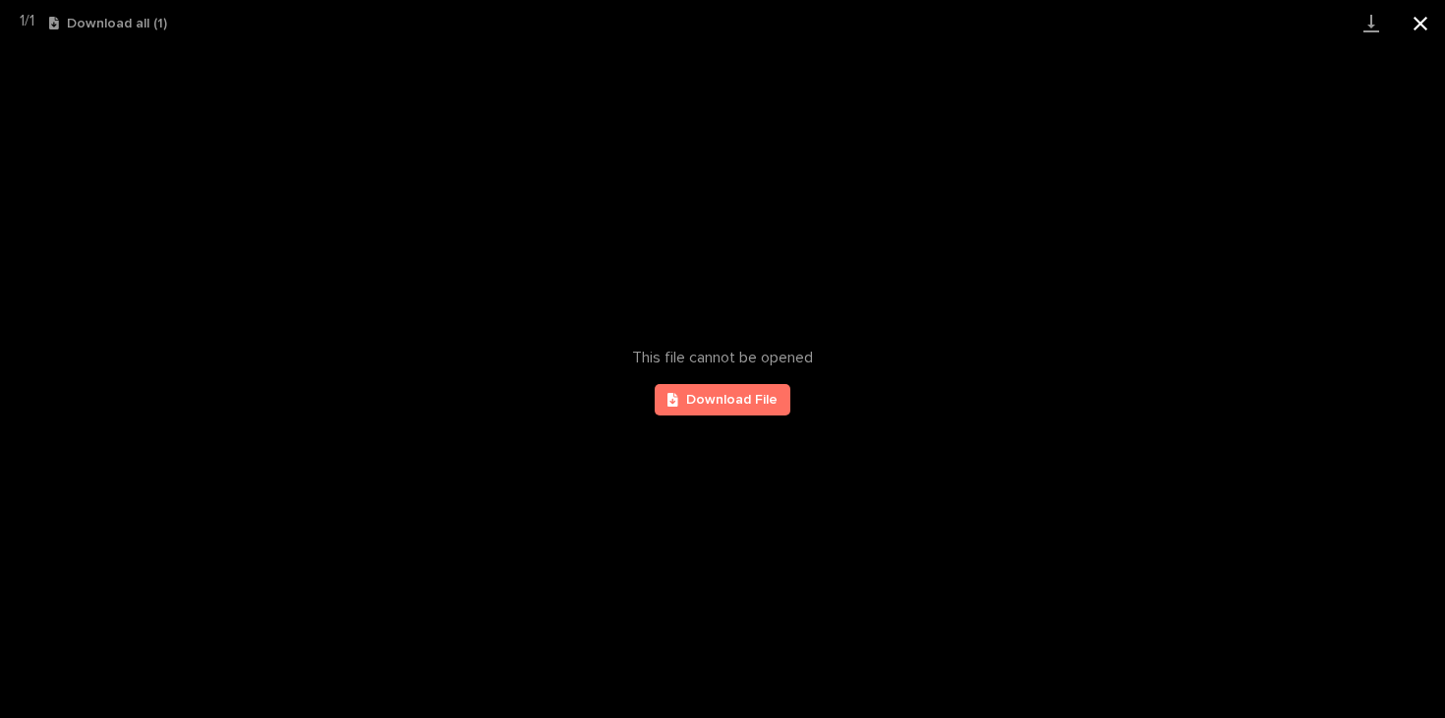
click at [1406, 24] on button "Close gallery" at bounding box center [1420, 23] width 49 height 46
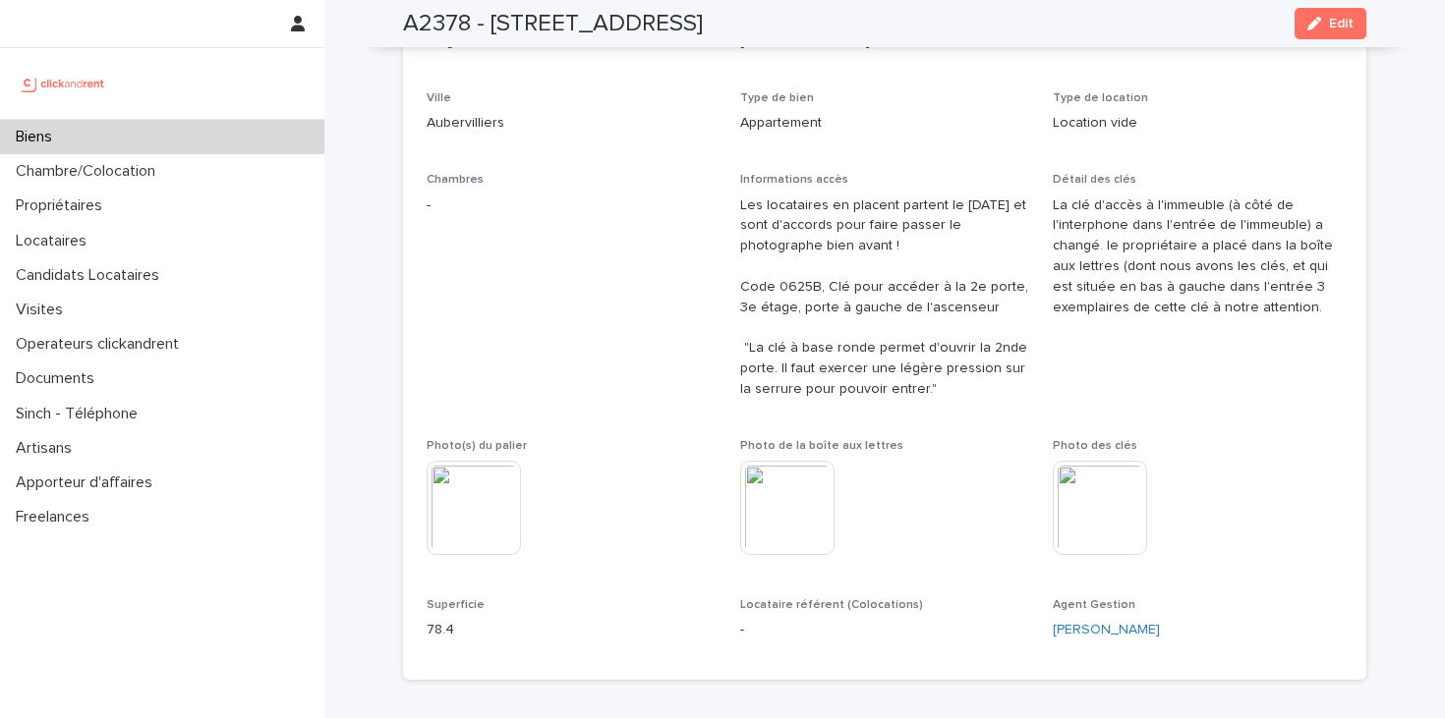
scroll to position [0, 0]
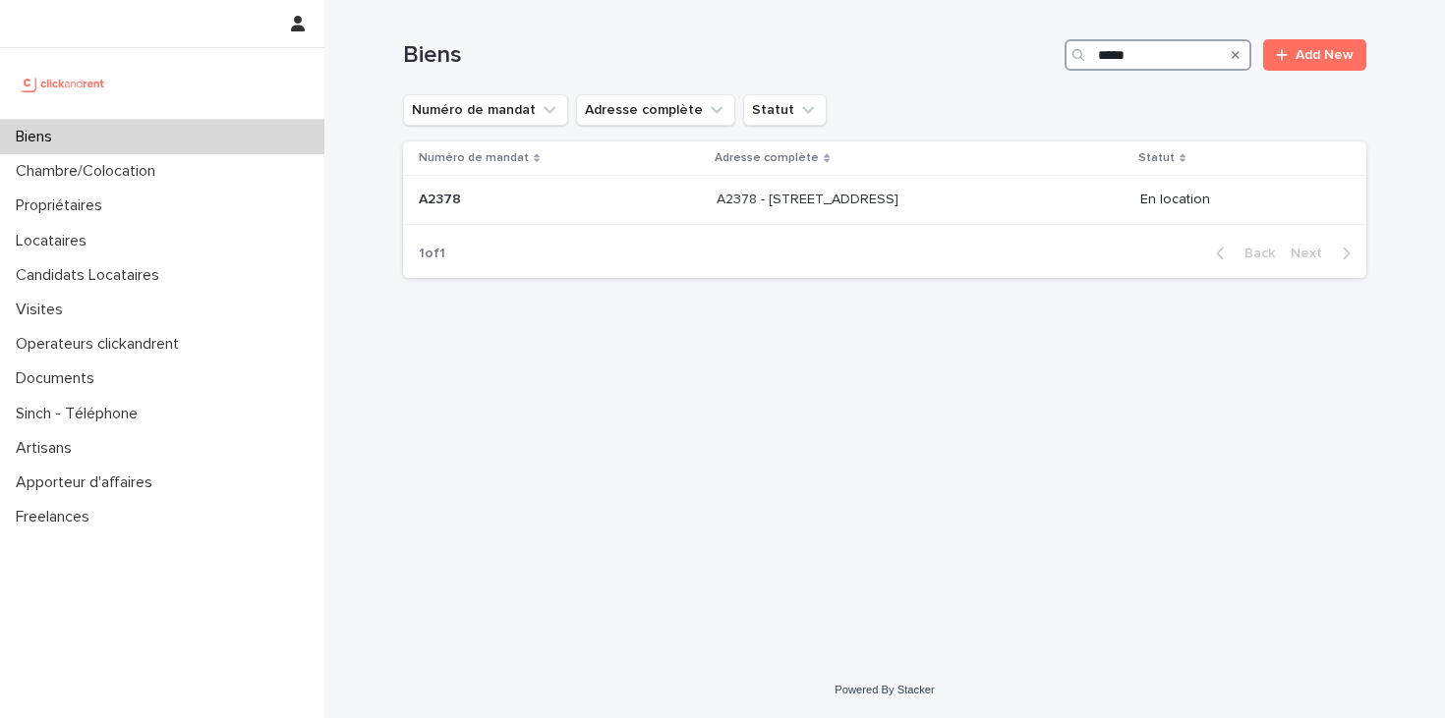
click at [1141, 60] on input "*****" at bounding box center [1157, 54] width 187 height 31
type input "*****"
click at [1046, 219] on td "A2453 - [STREET_ADDRESS] - [STREET_ADDRESS]" at bounding box center [921, 200] width 425 height 49
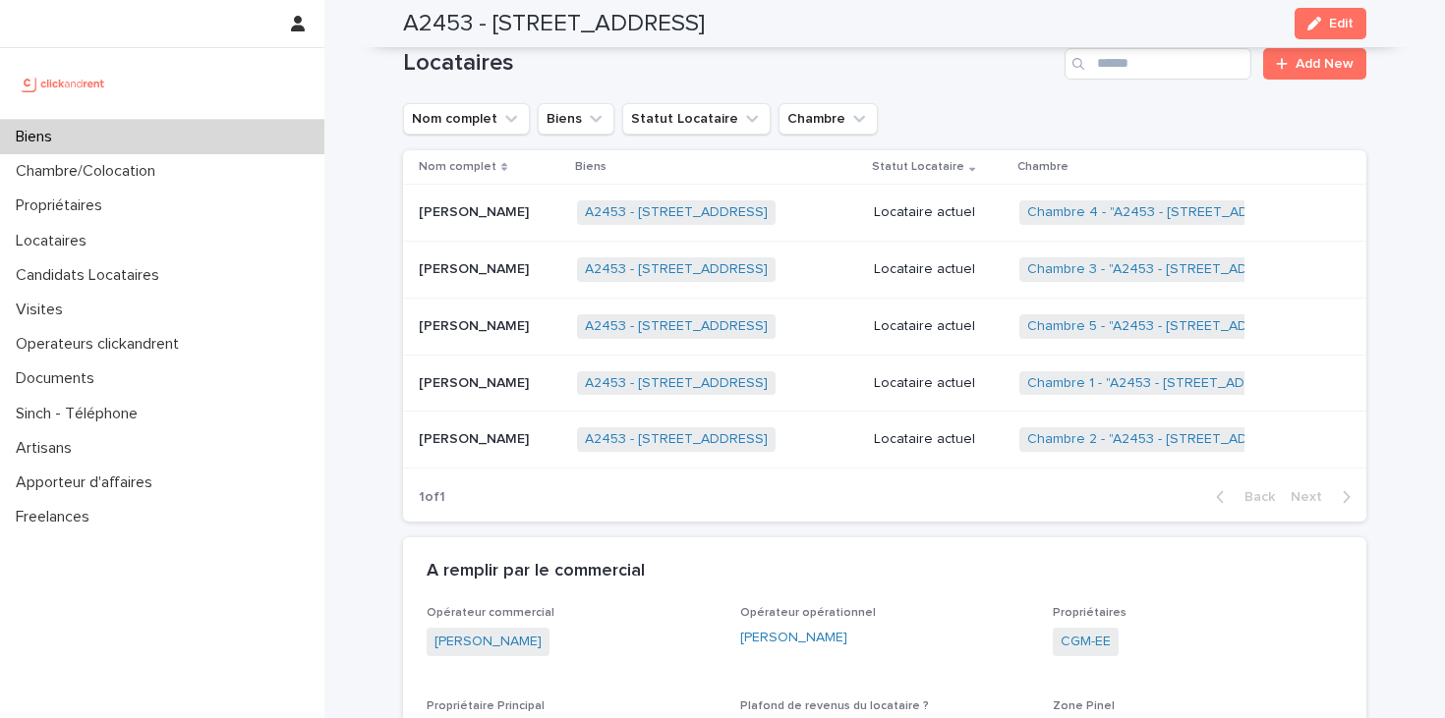
scroll to position [989, 0]
click at [828, 225] on div "A2453 - [STREET_ADDRESS] + 0" at bounding box center [717, 214] width 281 height 40
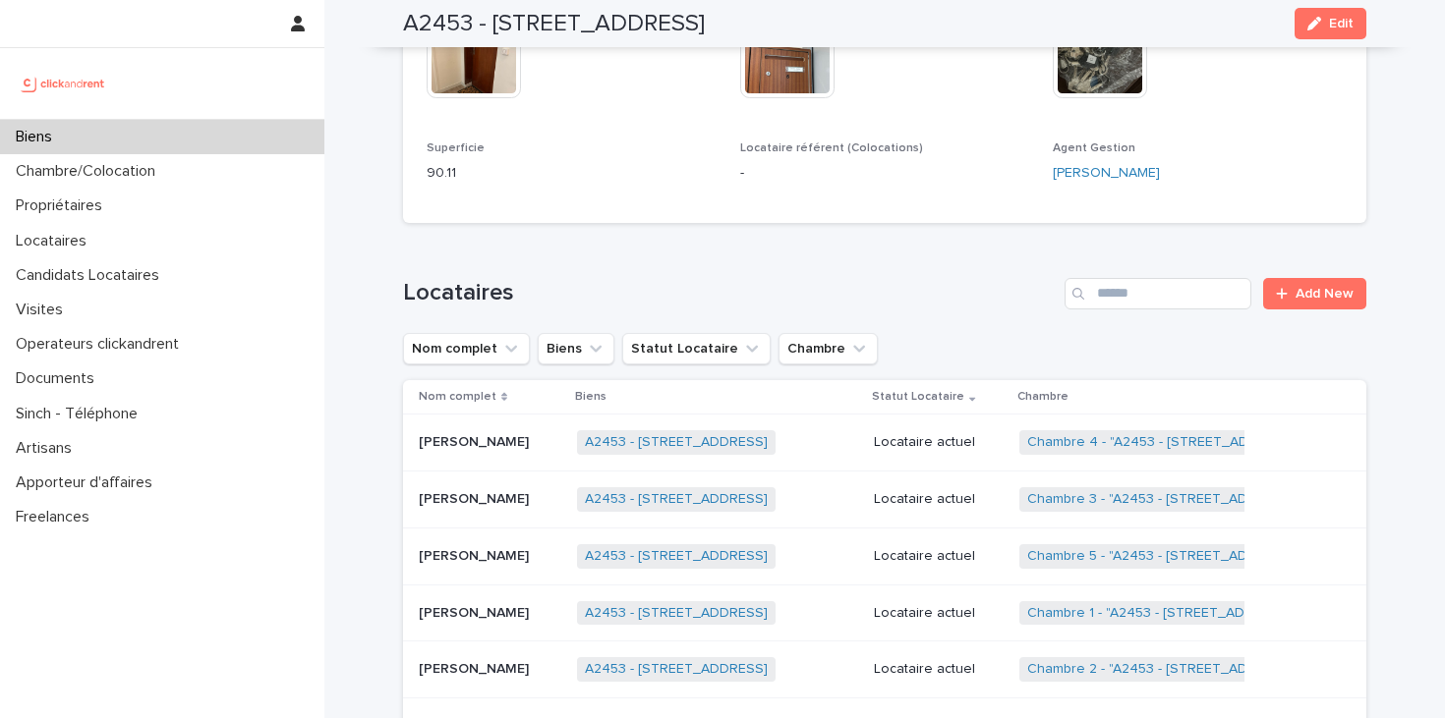
scroll to position [767, 0]
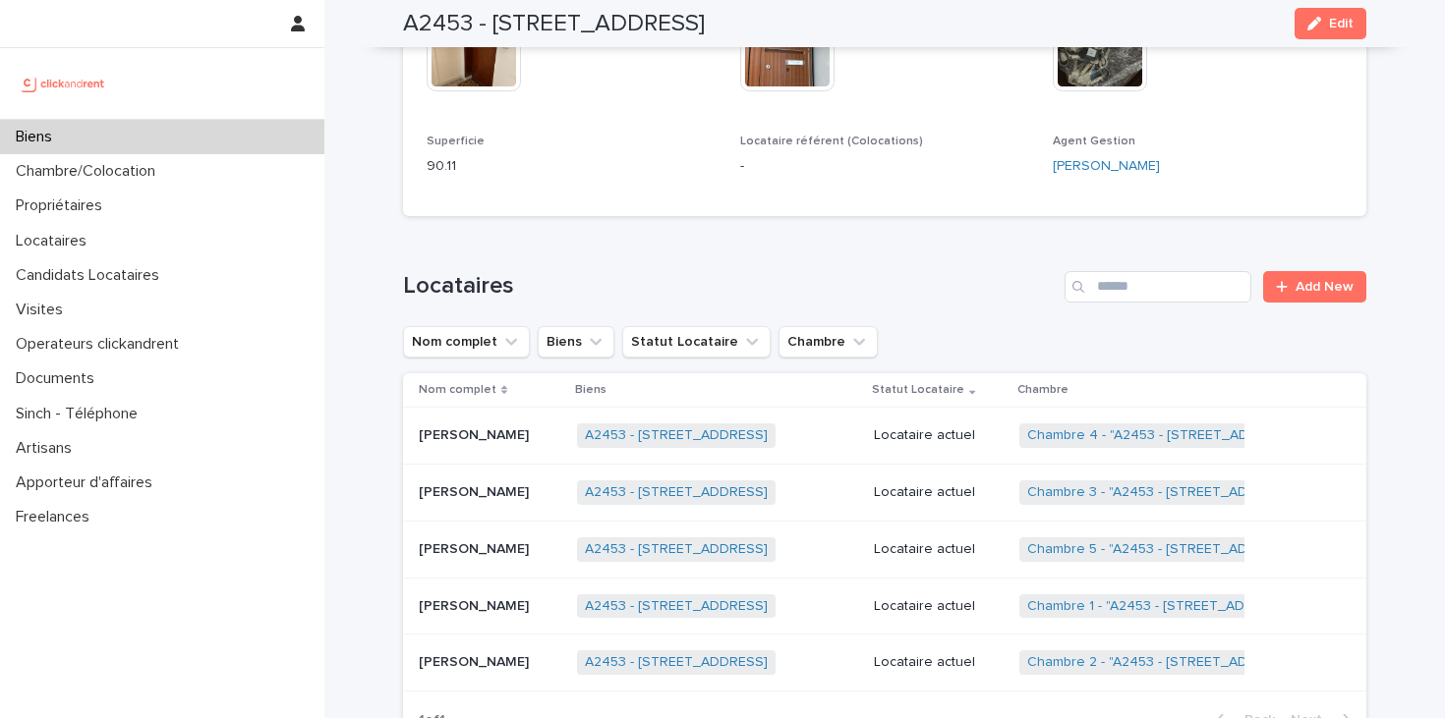
click at [475, 506] on div "Yu-[PERSON_NAME] Yu-[PERSON_NAME]" at bounding box center [490, 493] width 143 height 32
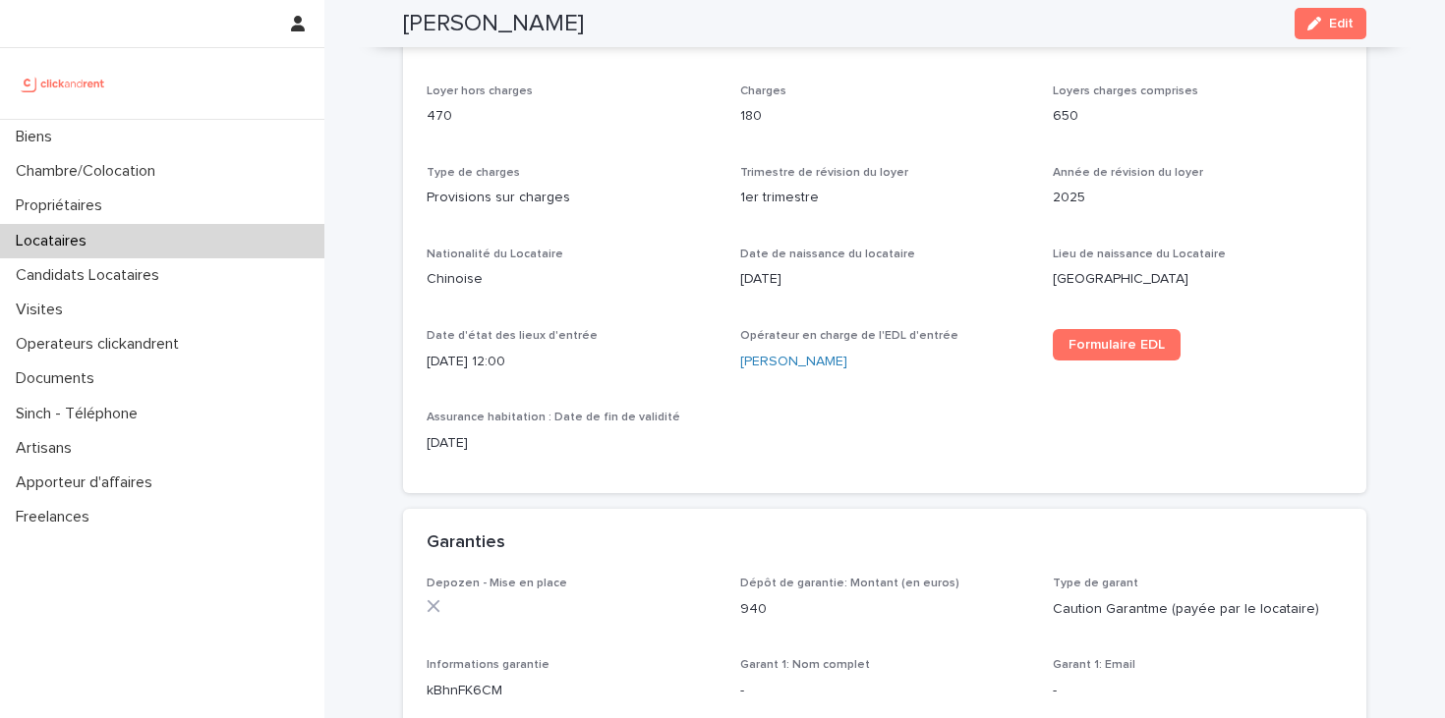
scroll to position [712, 0]
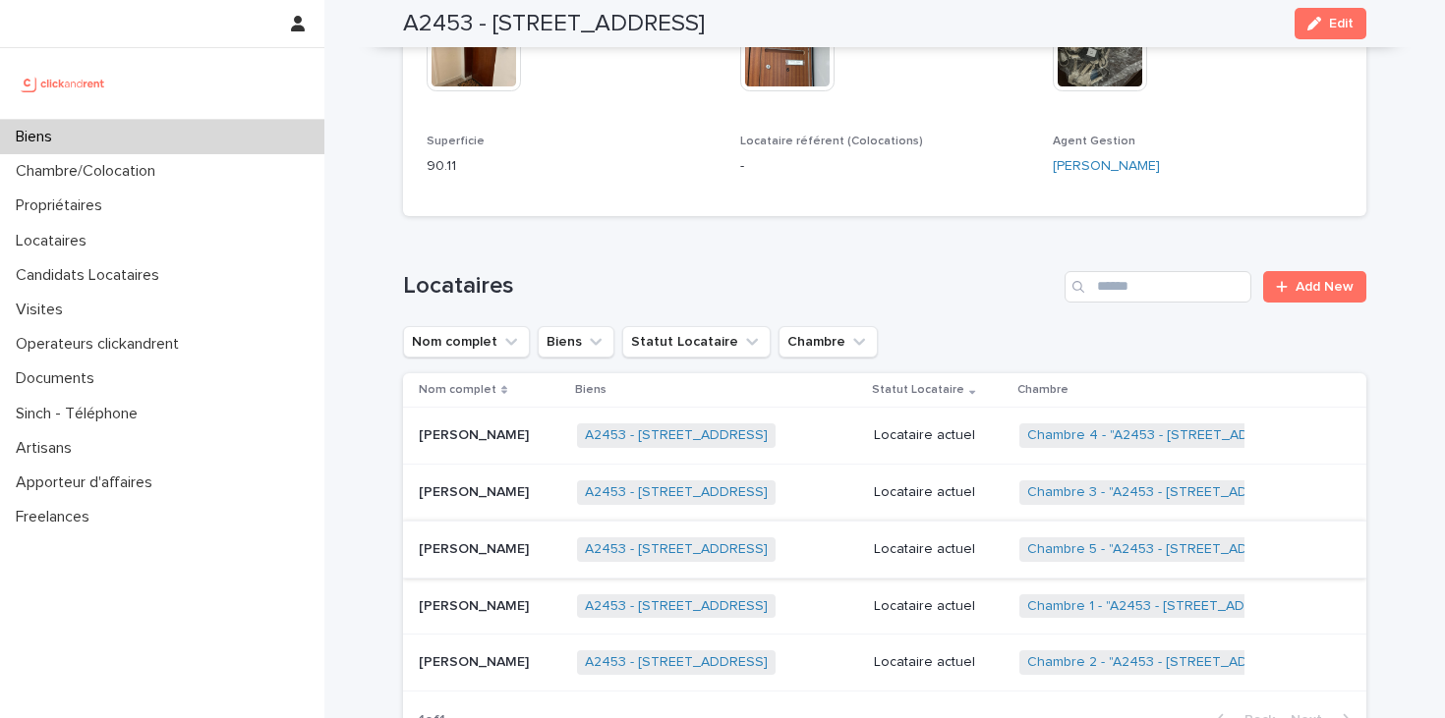
scroll to position [786, 0]
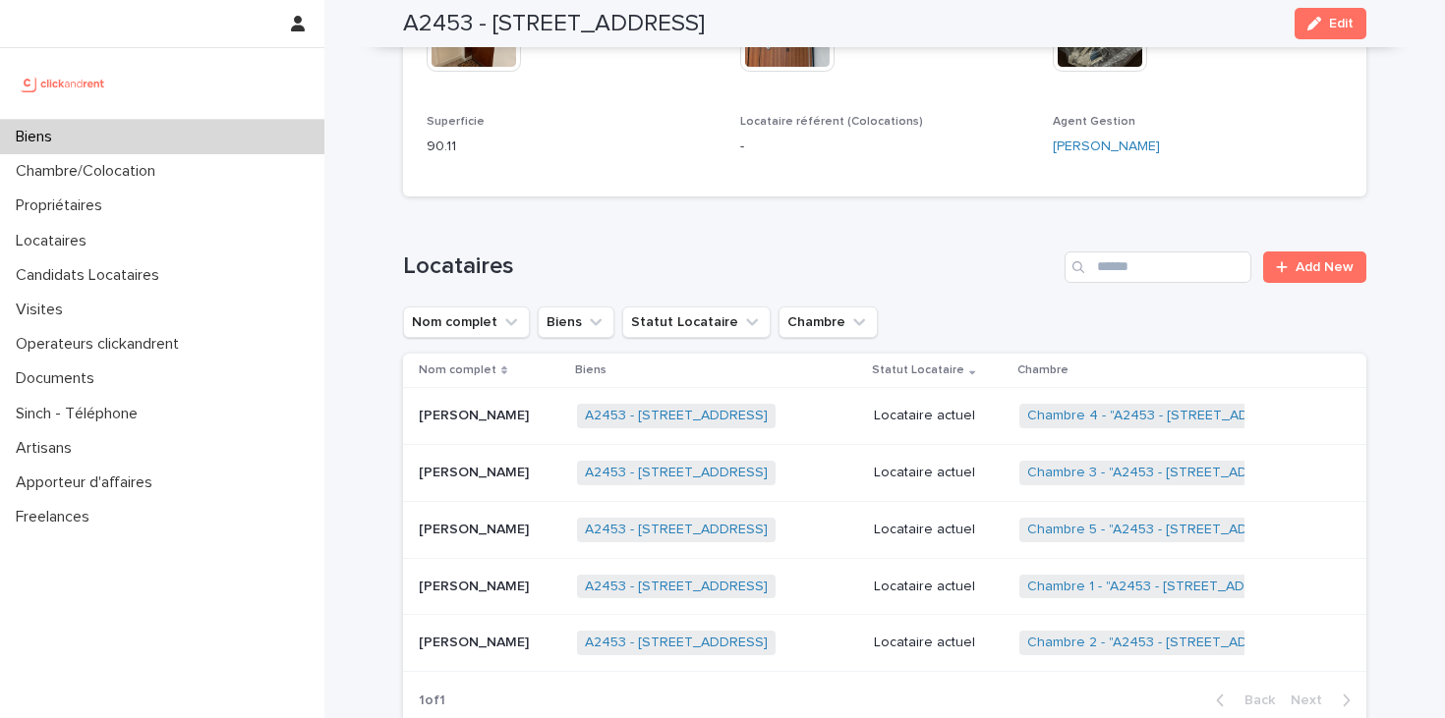
click at [450, 540] on div "[PERSON_NAME] [PERSON_NAME]" at bounding box center [490, 530] width 143 height 32
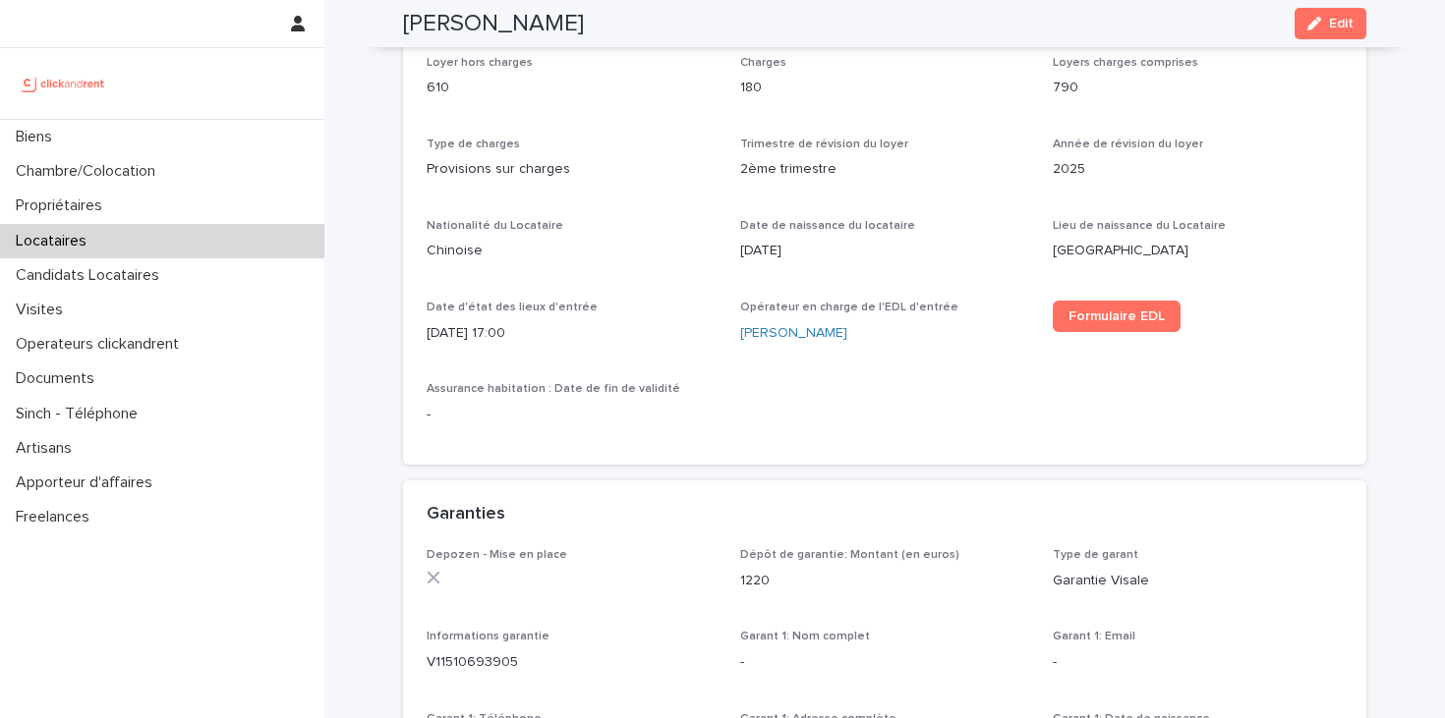
scroll to position [734, 0]
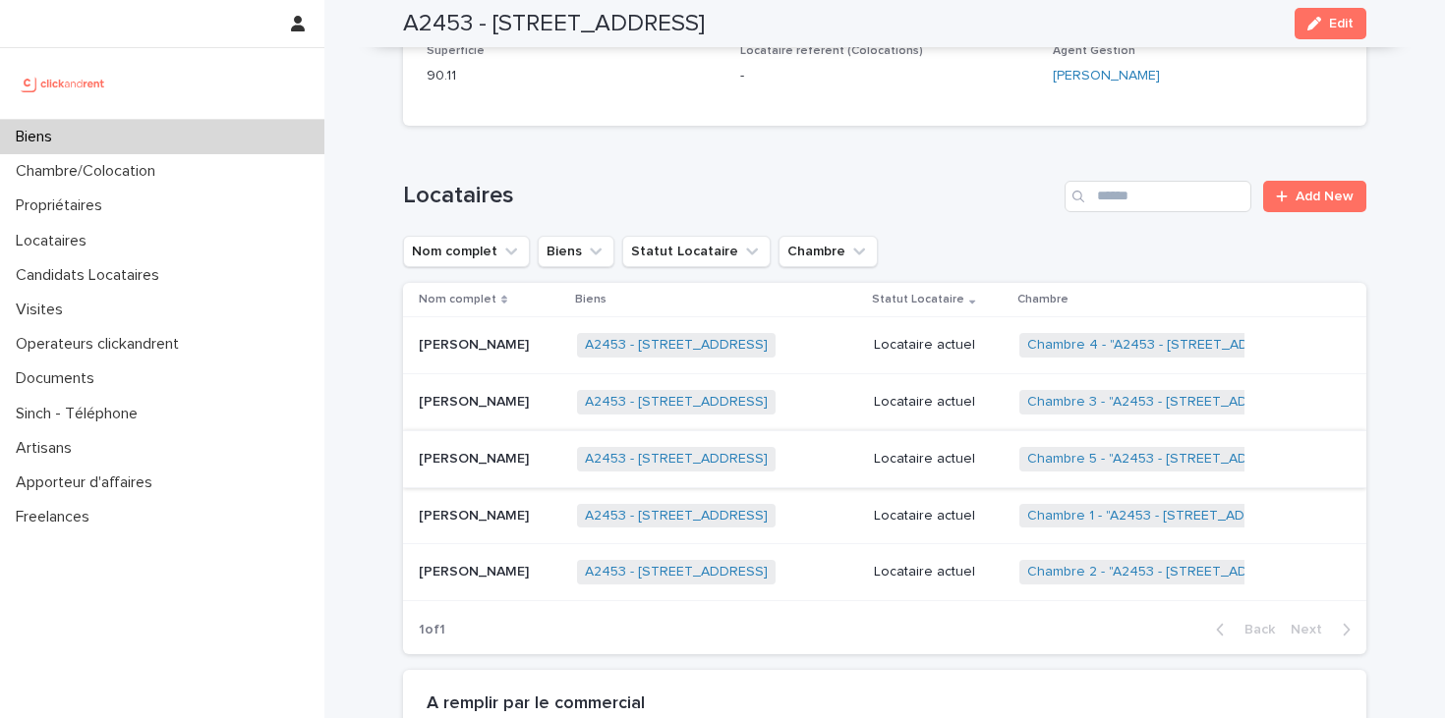
scroll to position [859, 0]
click at [463, 557] on div "[PERSON_NAME]" at bounding box center [490, 570] width 143 height 32
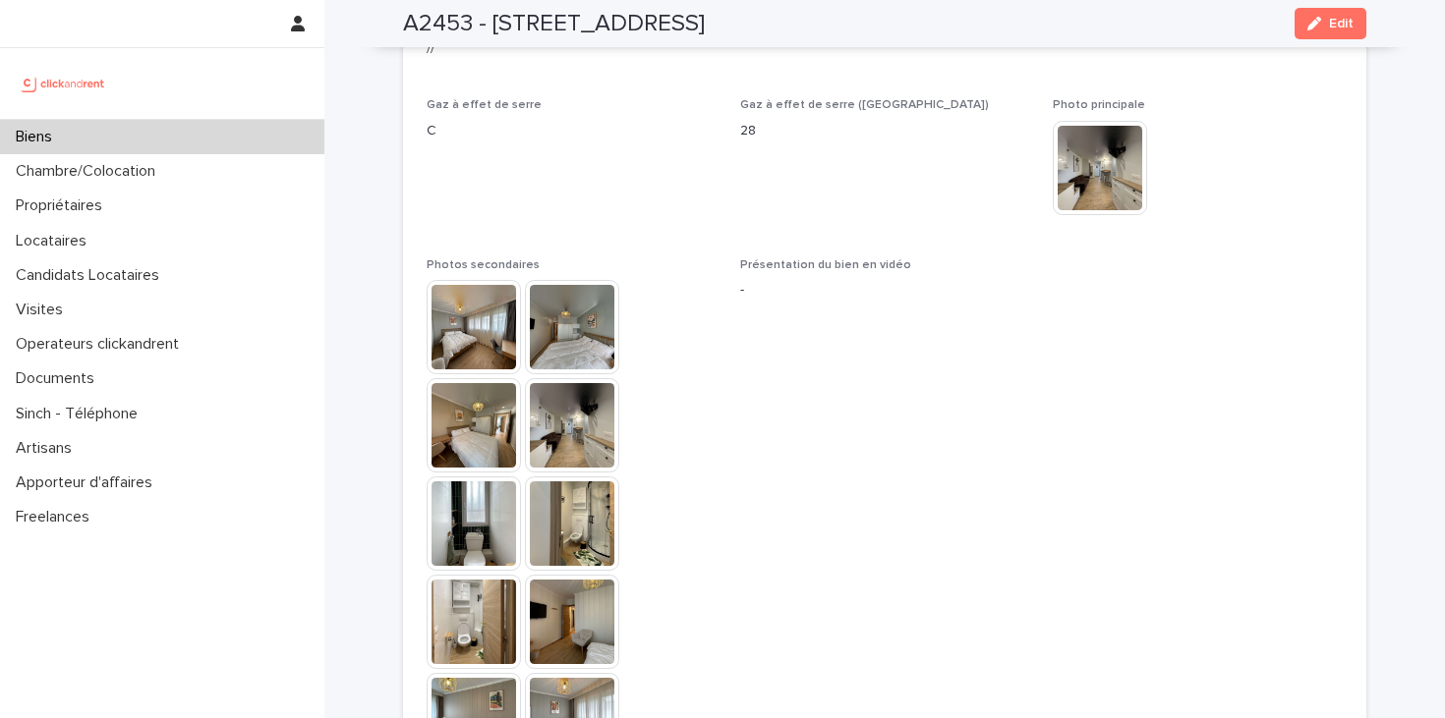
scroll to position [5612, 0]
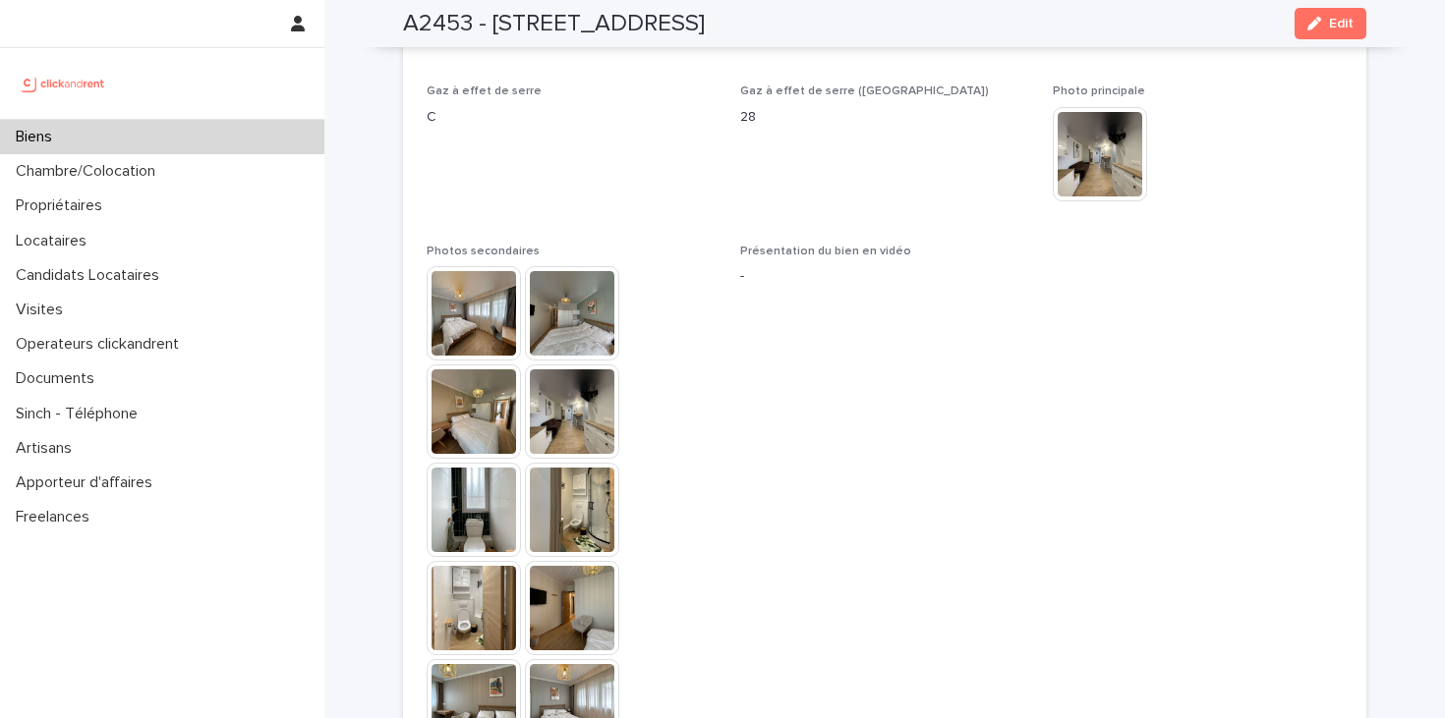
click at [469, 266] on img at bounding box center [474, 313] width 94 height 94
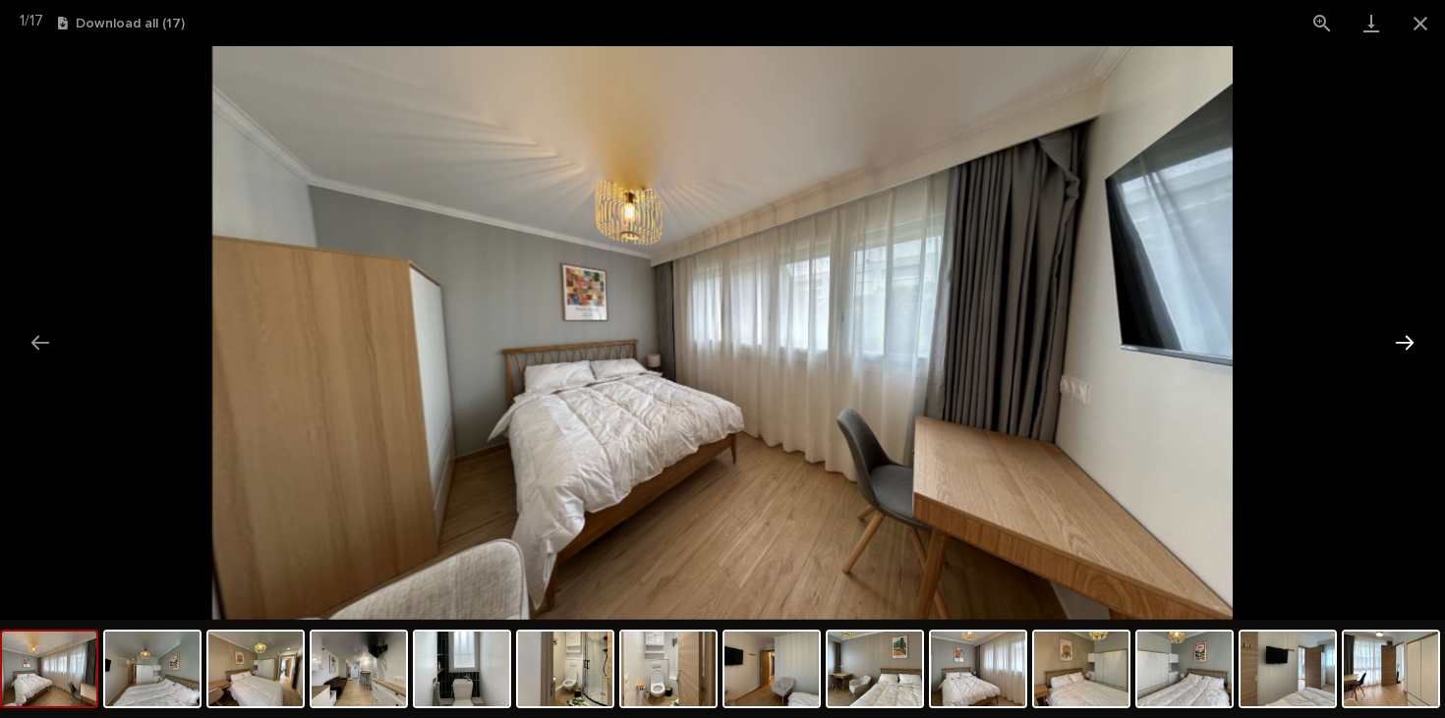
click at [1409, 341] on button "Next slide" at bounding box center [1404, 342] width 41 height 38
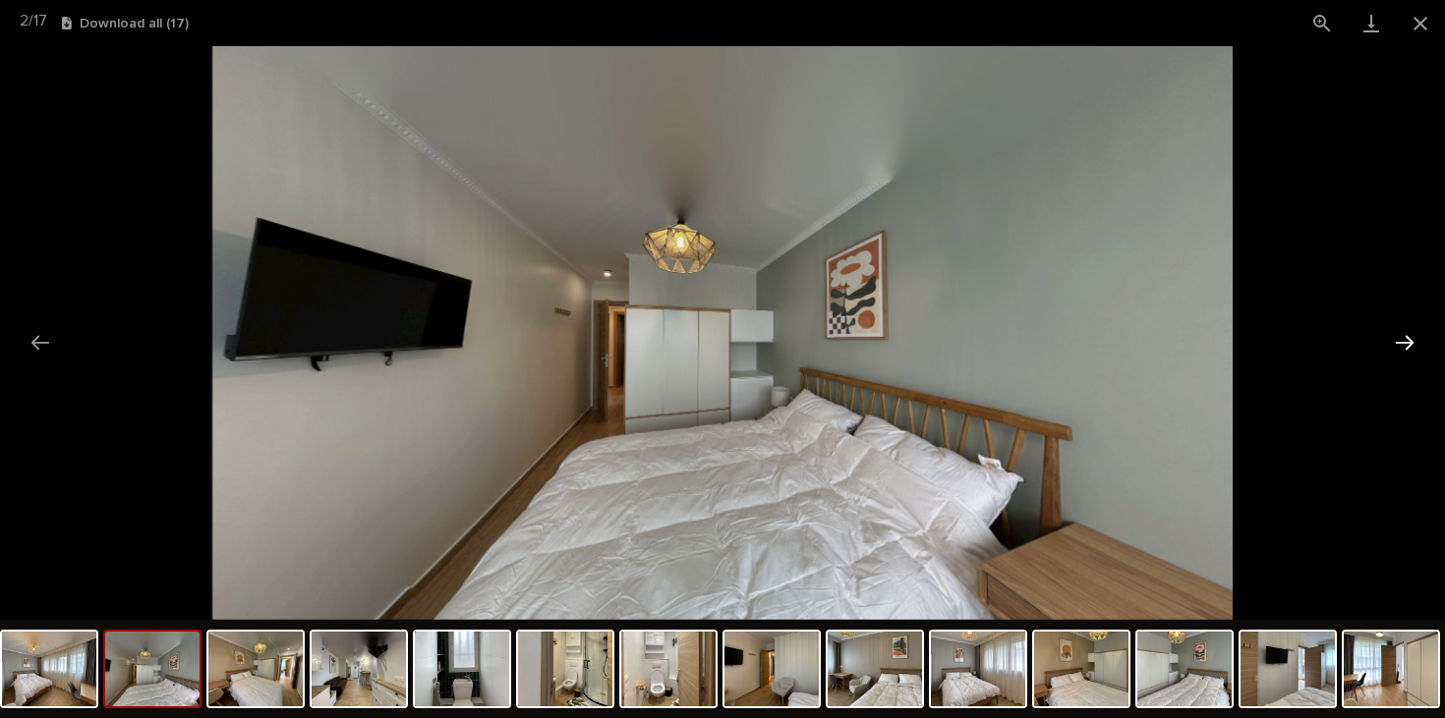
click at [1409, 341] on button "Next slide" at bounding box center [1404, 342] width 41 height 38
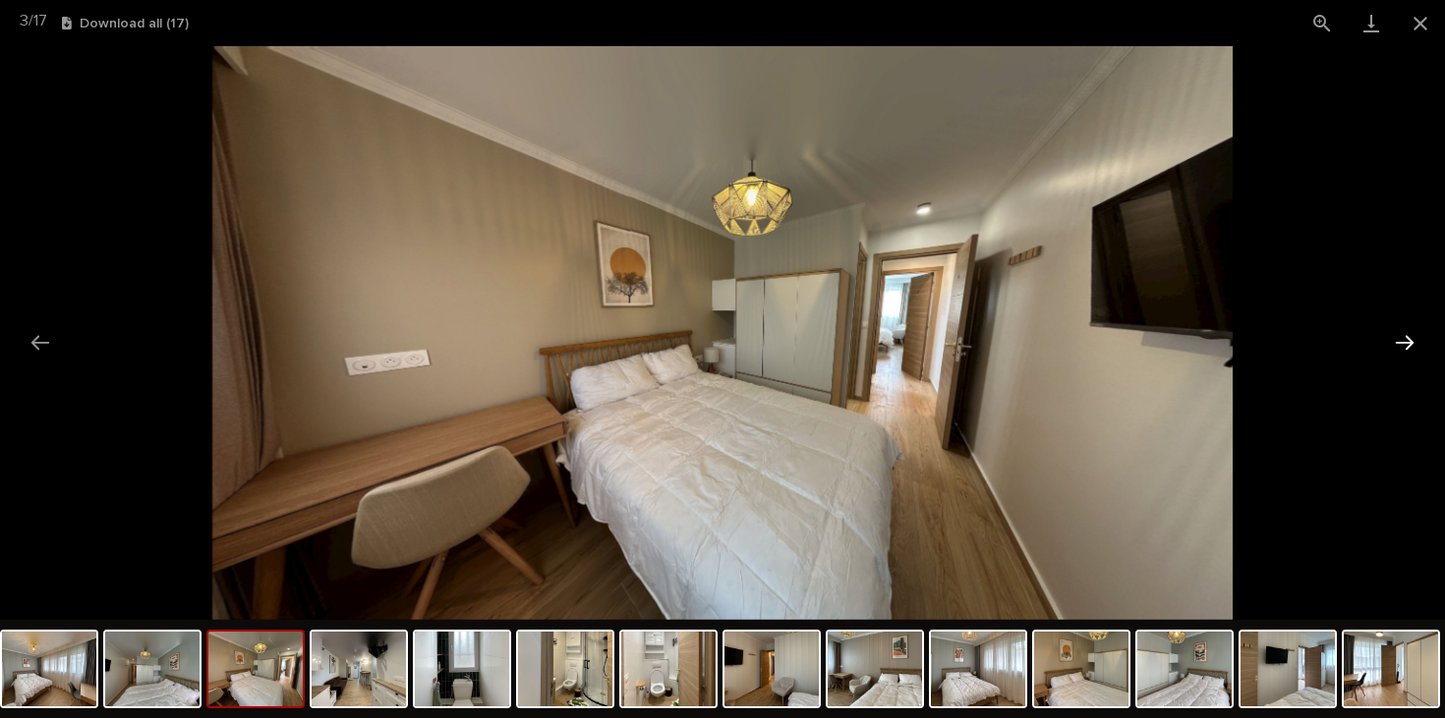
click at [1409, 340] on button "Next slide" at bounding box center [1404, 342] width 41 height 38
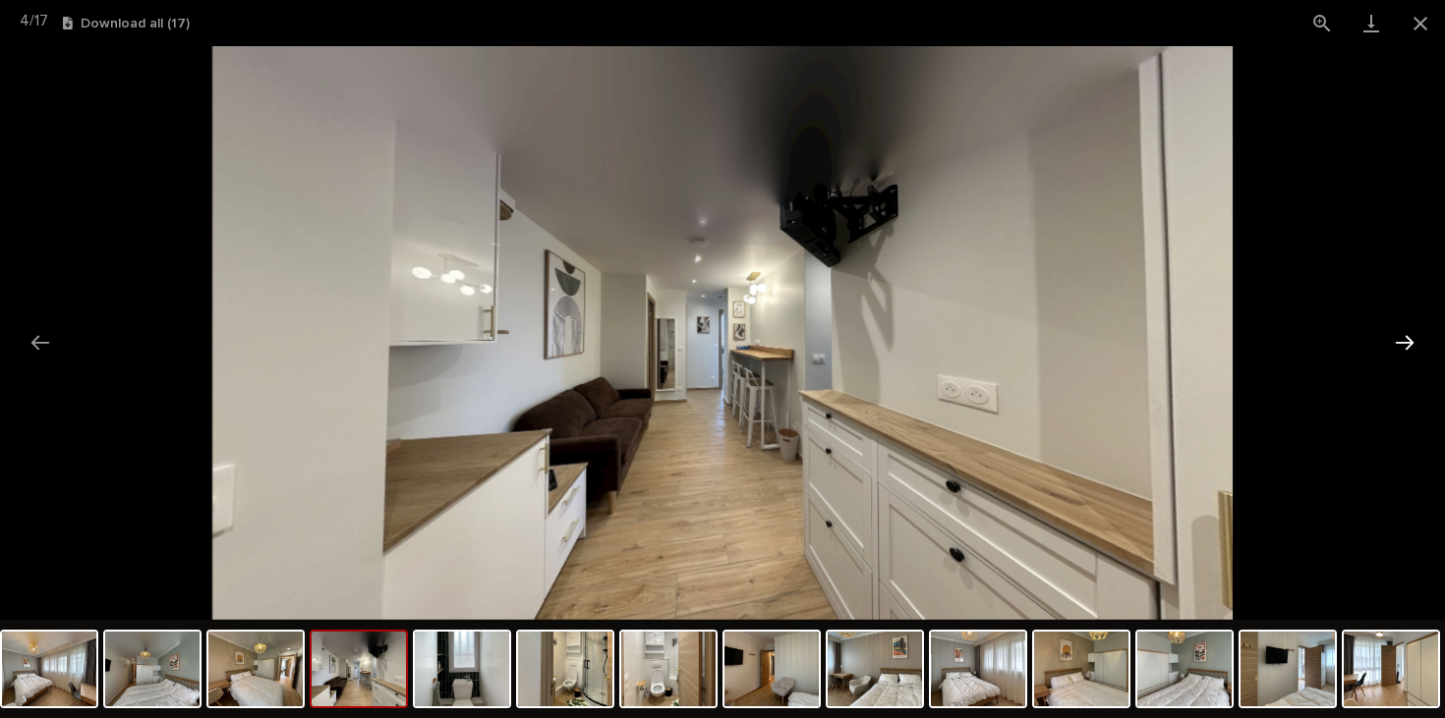
click at [1410, 340] on button "Next slide" at bounding box center [1404, 342] width 41 height 38
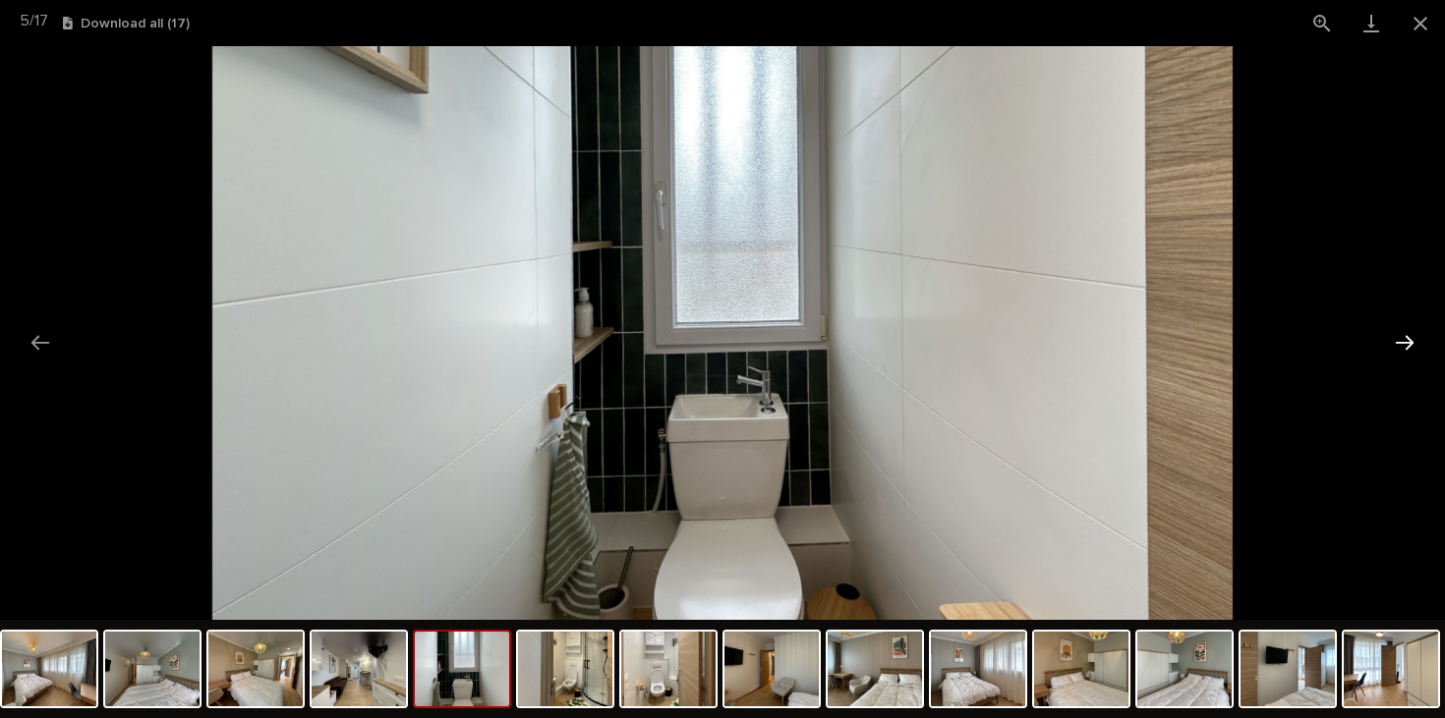
click at [1411, 340] on button "Next slide" at bounding box center [1404, 342] width 41 height 38
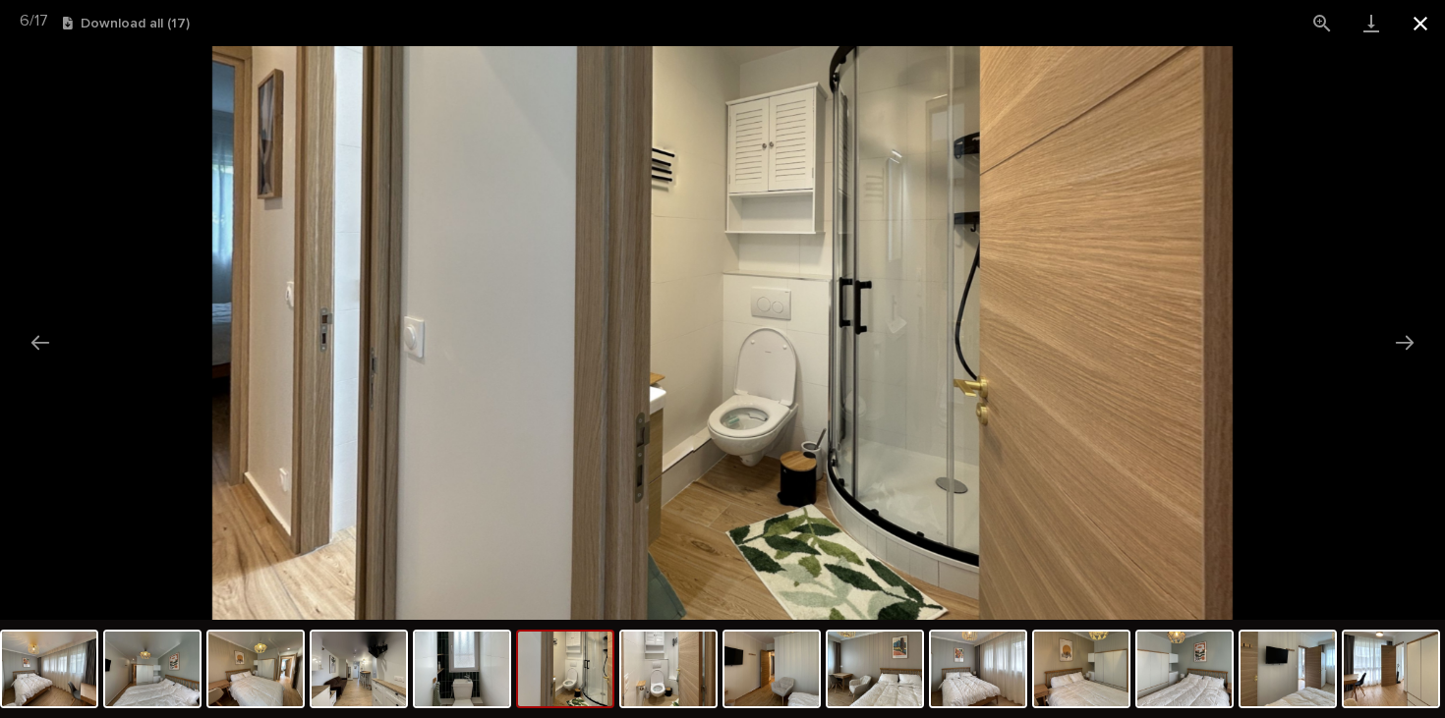
click at [1415, 43] on button "Close gallery" at bounding box center [1420, 23] width 49 height 46
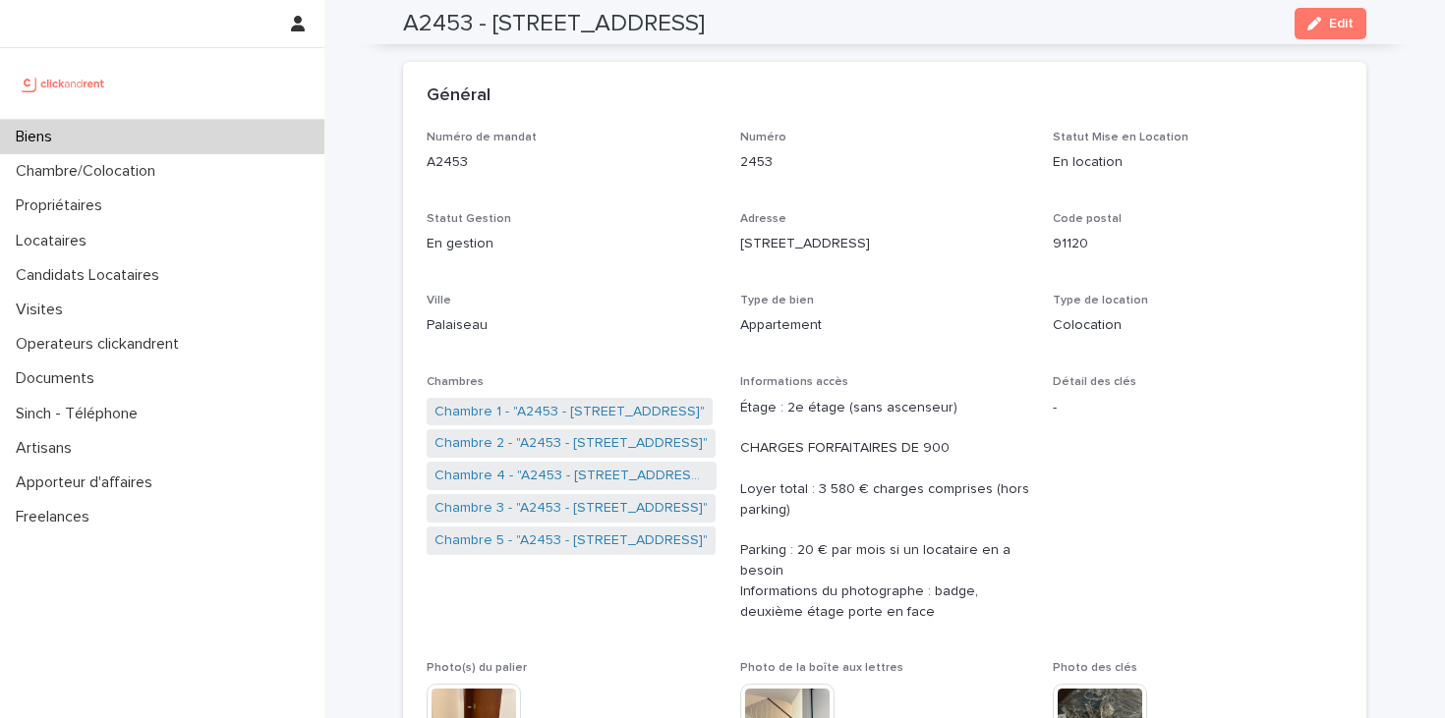
scroll to position [0, 0]
